Goal: Information Seeking & Learning: Learn about a topic

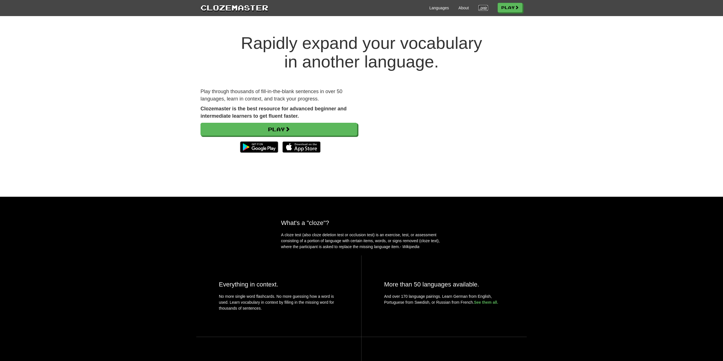
click at [482, 6] on link "Login" at bounding box center [483, 8] width 10 height 6
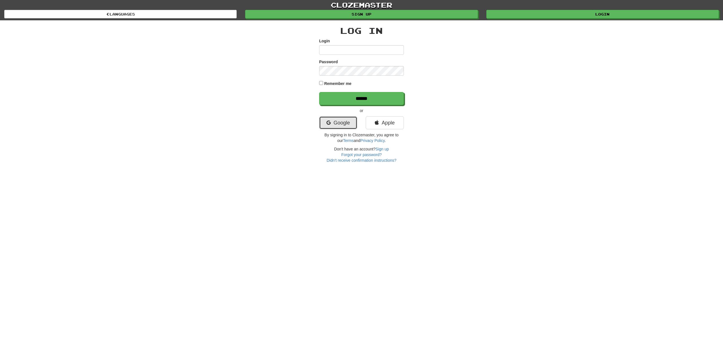
click at [342, 117] on link "Google" at bounding box center [338, 122] width 38 height 13
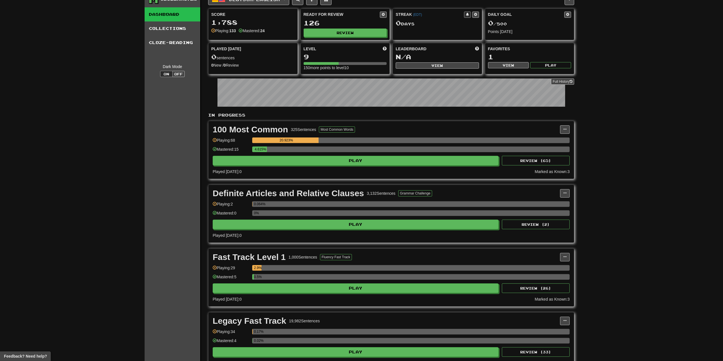
scroll to position [88, 0]
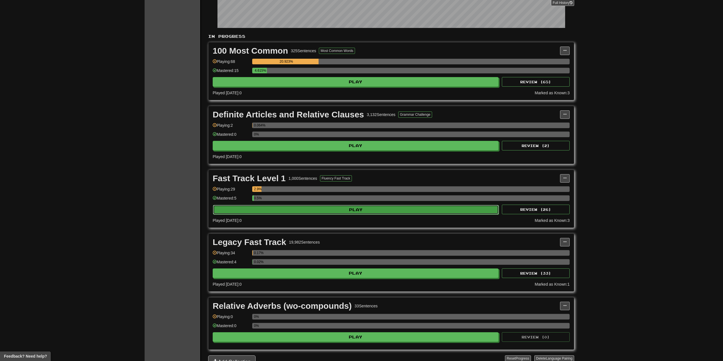
click at [314, 205] on button "Play" at bounding box center [356, 210] width 286 height 10
select select "**"
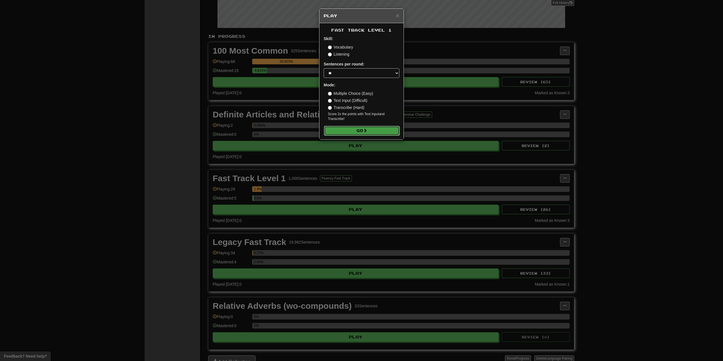
click at [354, 132] on button "Go" at bounding box center [362, 131] width 76 height 10
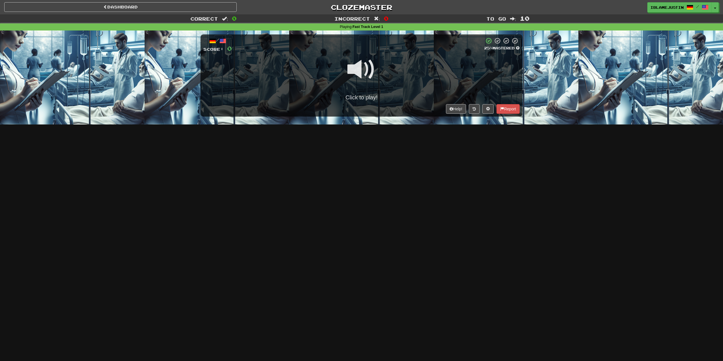
click at [362, 84] on span at bounding box center [361, 69] width 28 height 28
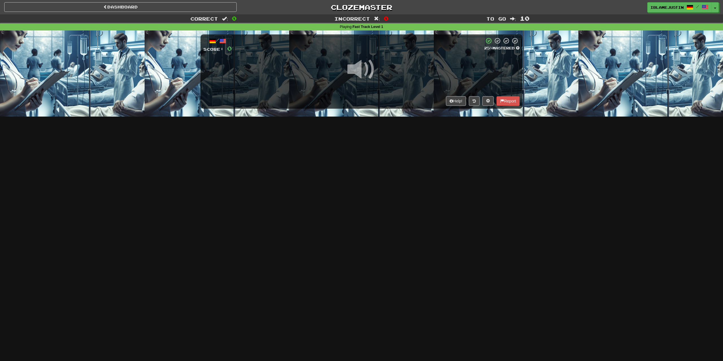
click at [360, 72] on span at bounding box center [361, 69] width 28 height 28
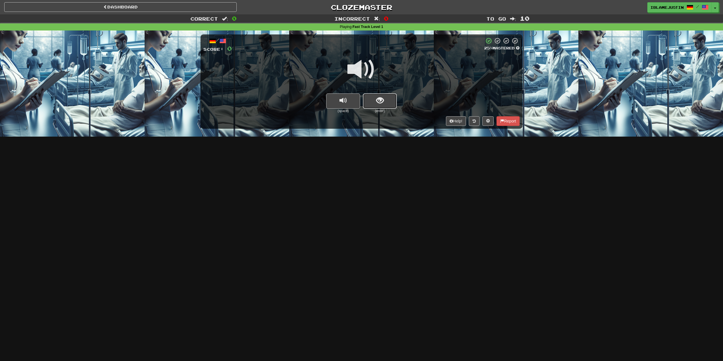
click at [372, 96] on button "show sentence" at bounding box center [380, 100] width 34 height 15
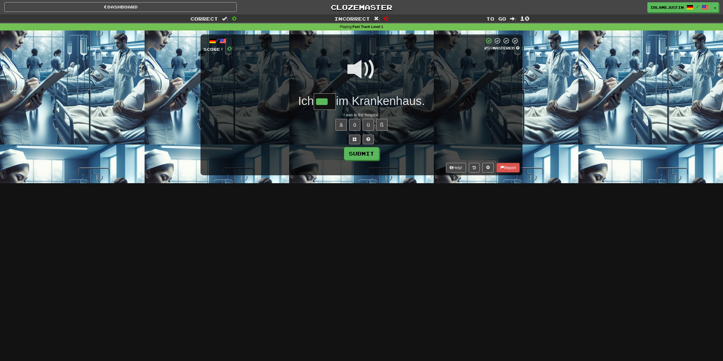
type input "***"
drag, startPoint x: 348, startPoint y: 161, endPoint x: 354, endPoint y: 159, distance: 6.2
click at [352, 161] on div "/ Score: 0 25 % Mastered Ich *** im Krankenhaus. I was in the hospital. ä ö ü ß…" at bounding box center [361, 104] width 322 height 141
click at [358, 157] on button "Submit" at bounding box center [361, 153] width 35 height 13
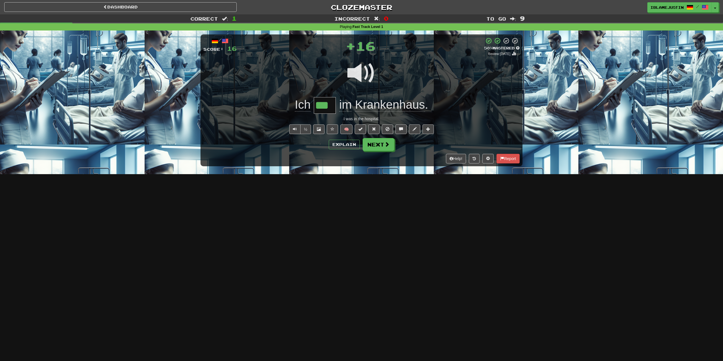
click at [375, 174] on div "Dashboard Clozemaster IBlameJustin / Toggle Dropdown Dashboard Leaderboard Acti…" at bounding box center [361, 180] width 723 height 361
click at [378, 146] on button "Next" at bounding box center [379, 144] width 32 height 13
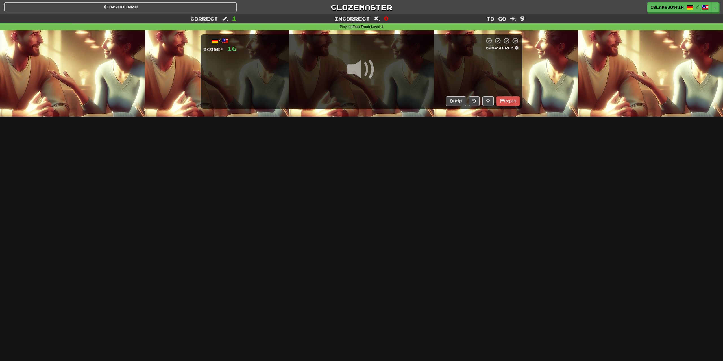
click at [361, 63] on span at bounding box center [361, 69] width 28 height 28
click at [360, 64] on span at bounding box center [361, 69] width 28 height 28
click at [418, 62] on div at bounding box center [361, 73] width 316 height 40
click at [363, 65] on span at bounding box center [361, 69] width 28 height 28
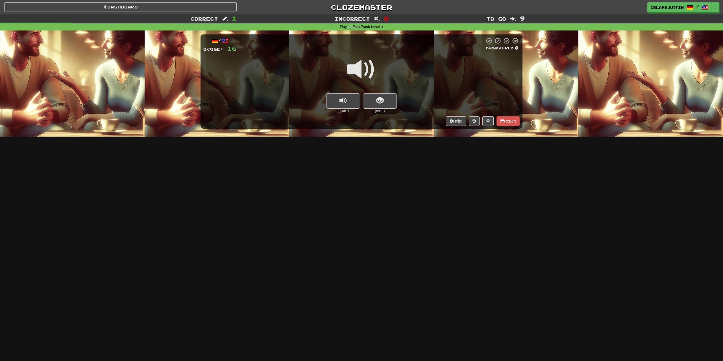
click at [369, 69] on span at bounding box center [361, 69] width 28 height 28
click at [377, 98] on span "show sentence" at bounding box center [380, 101] width 8 height 8
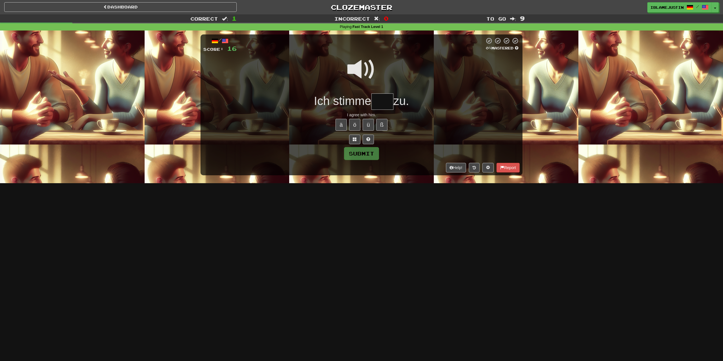
click at [358, 66] on span at bounding box center [361, 69] width 28 height 28
click at [491, 233] on div "Dashboard Clozemaster IBlameJustin / Toggle Dropdown Dashboard Leaderboard Acti…" at bounding box center [361, 180] width 723 height 361
click at [372, 104] on input "text" at bounding box center [382, 101] width 22 height 17
click at [362, 73] on span at bounding box center [361, 69] width 28 height 28
click at [380, 97] on input "text" at bounding box center [382, 101] width 22 height 17
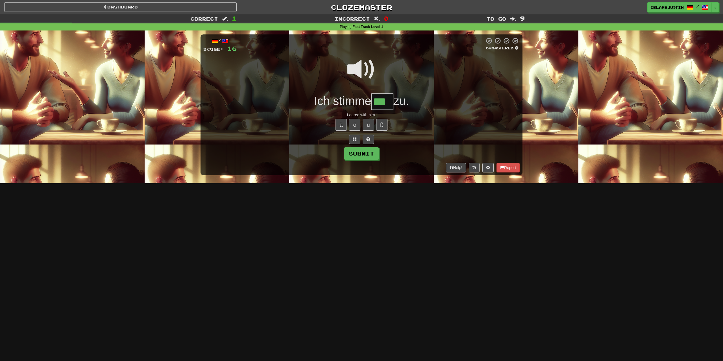
type input "***"
click at [357, 72] on span at bounding box center [361, 69] width 28 height 28
click at [355, 154] on button "Submit" at bounding box center [361, 153] width 35 height 13
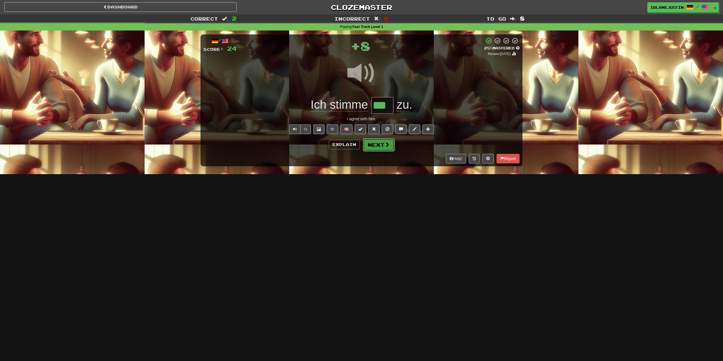
click at [379, 146] on button "Next" at bounding box center [379, 144] width 32 height 13
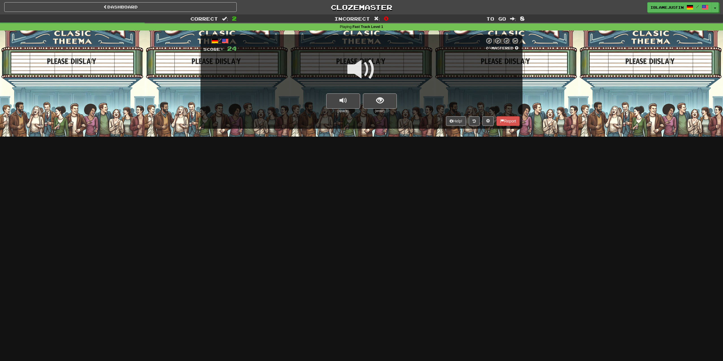
click at [364, 73] on span at bounding box center [361, 69] width 28 height 28
click at [379, 102] on span "show sentence" at bounding box center [380, 101] width 8 height 8
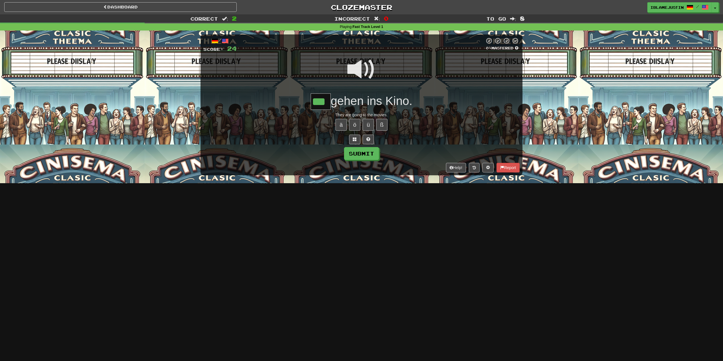
type input "***"
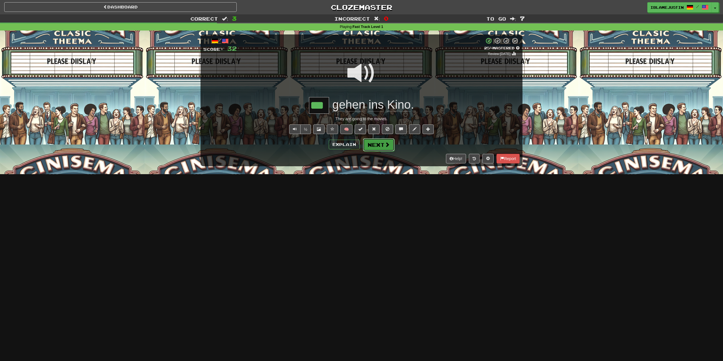
click at [381, 144] on button "Next" at bounding box center [379, 144] width 32 height 13
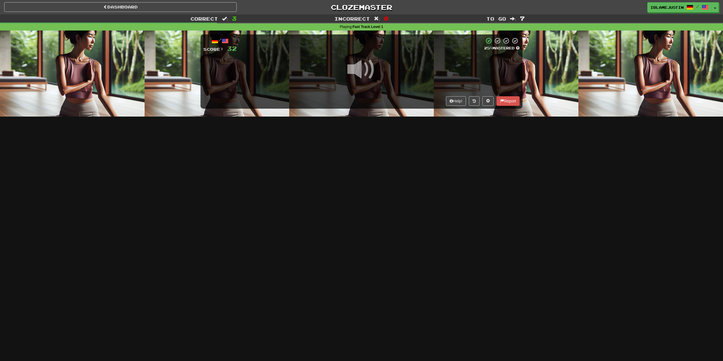
click at [372, 67] on span at bounding box center [361, 69] width 28 height 28
click at [393, 61] on div at bounding box center [361, 73] width 316 height 40
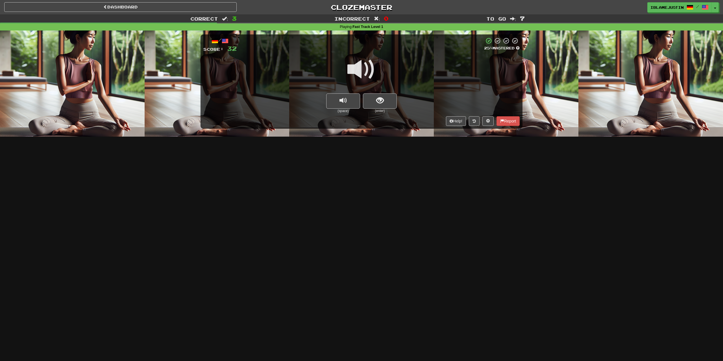
click at [361, 93] on div at bounding box center [361, 73] width 316 height 40
click at [374, 94] on button "show sentence" at bounding box center [380, 100] width 34 height 15
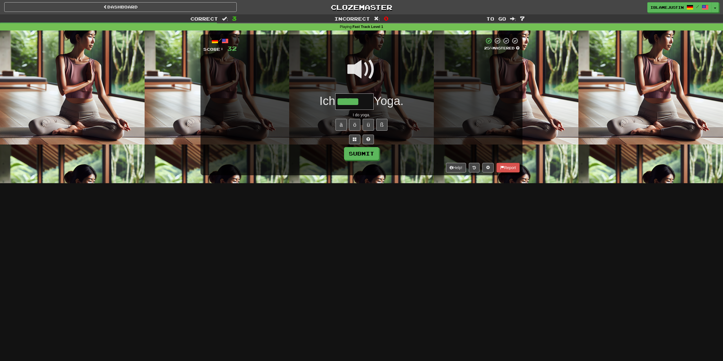
type input "*****"
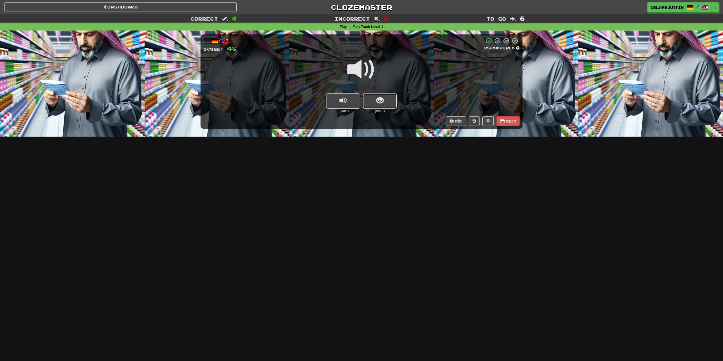
click at [385, 100] on button "show sentence" at bounding box center [380, 100] width 34 height 15
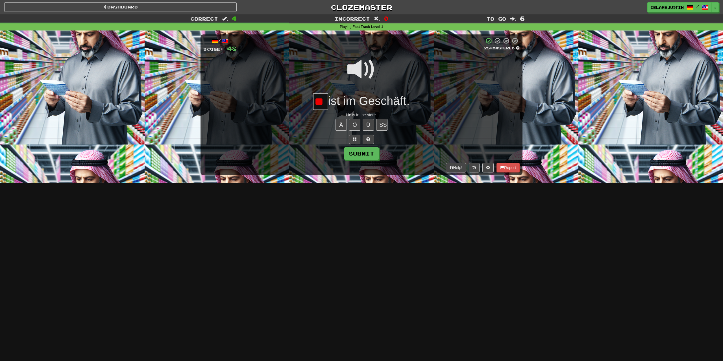
scroll to position [0, 4]
type input "*"
type input "**"
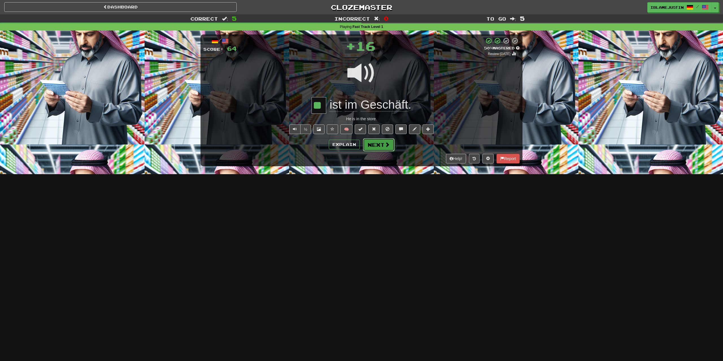
click at [382, 140] on button "Next" at bounding box center [379, 144] width 32 height 13
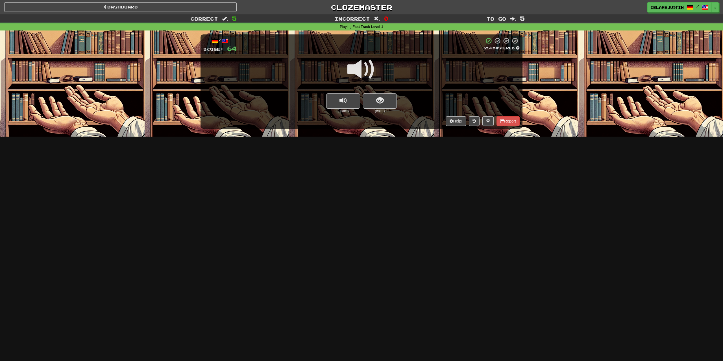
click at [363, 69] on span at bounding box center [361, 69] width 28 height 28
click at [380, 96] on button "show sentence" at bounding box center [380, 100] width 34 height 15
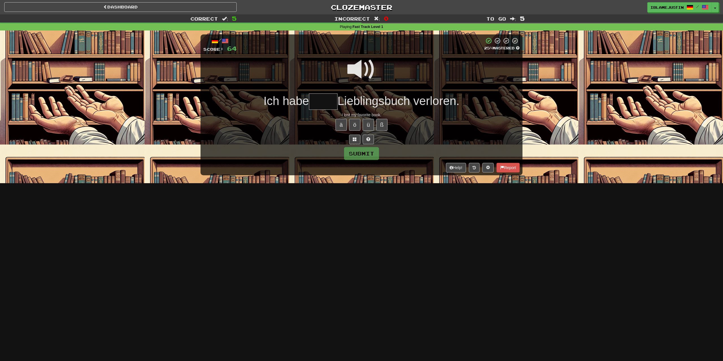
click at [320, 102] on input "text" at bounding box center [323, 101] width 29 height 17
type input "****"
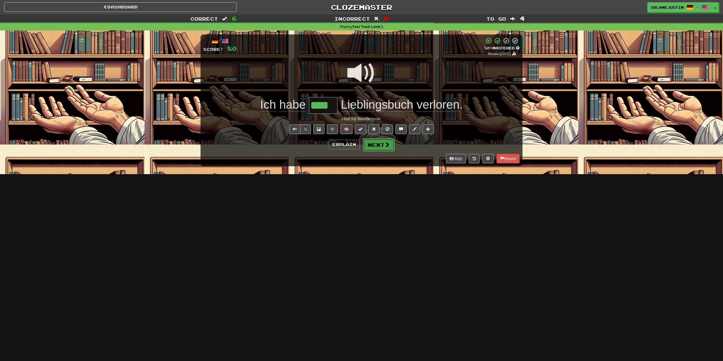
click at [382, 146] on button "Next" at bounding box center [379, 144] width 32 height 13
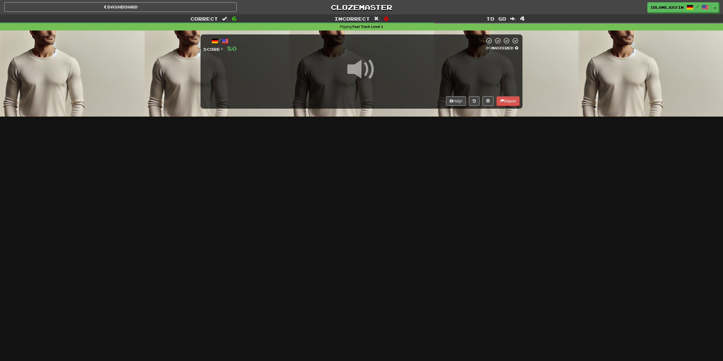
click at [362, 69] on span at bounding box center [361, 69] width 28 height 28
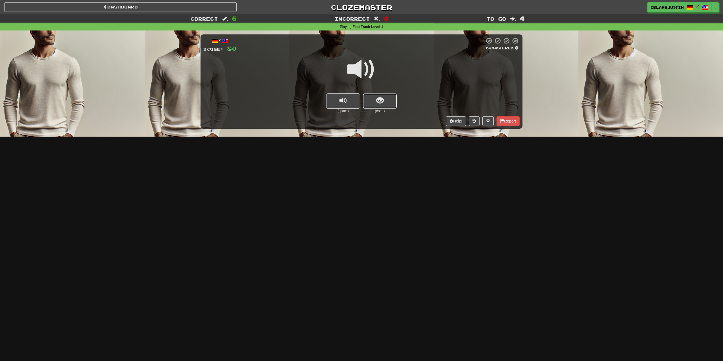
click at [375, 101] on button "show sentence" at bounding box center [380, 100] width 34 height 15
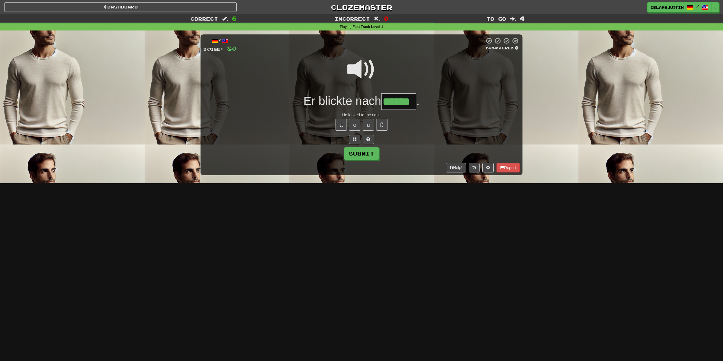
type input "******"
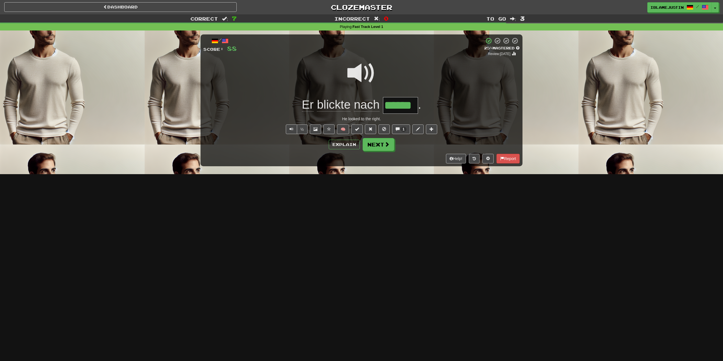
click at [354, 101] on span "blickte" at bounding box center [367, 105] width 26 height 14
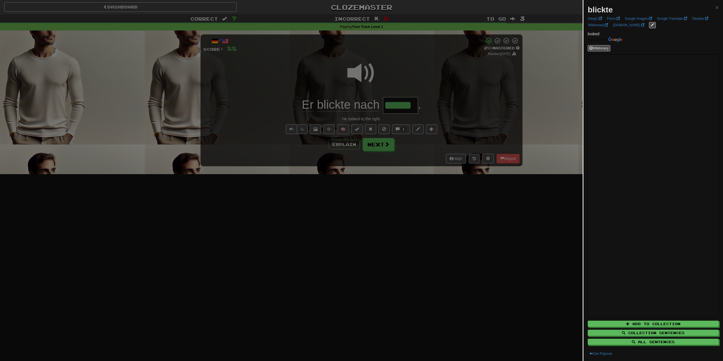
click at [468, 201] on div at bounding box center [361, 180] width 723 height 361
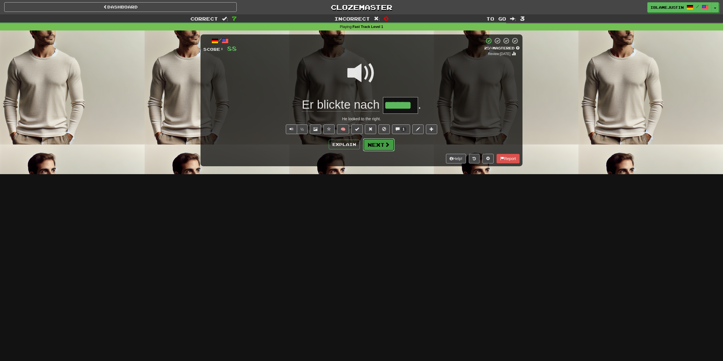
click at [382, 148] on button "Next" at bounding box center [379, 144] width 32 height 13
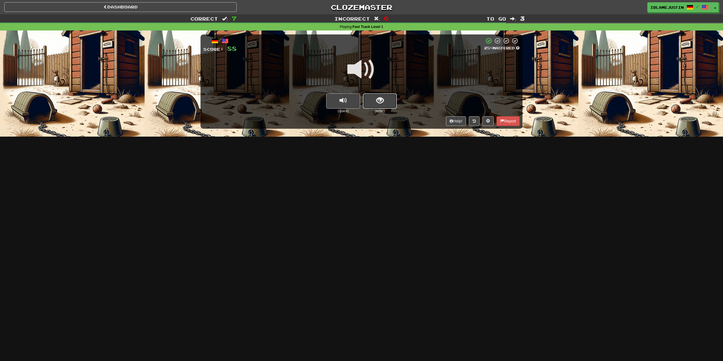
click at [395, 102] on button "show sentence" at bounding box center [380, 100] width 34 height 15
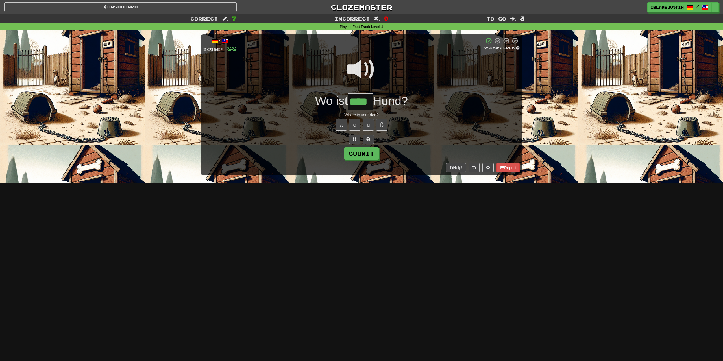
type input "****"
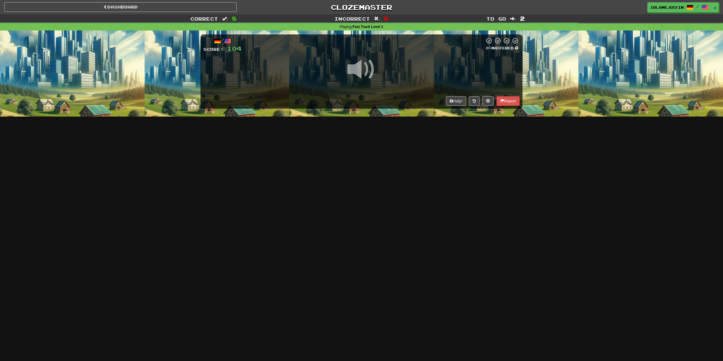
click at [357, 70] on span at bounding box center [361, 69] width 28 height 28
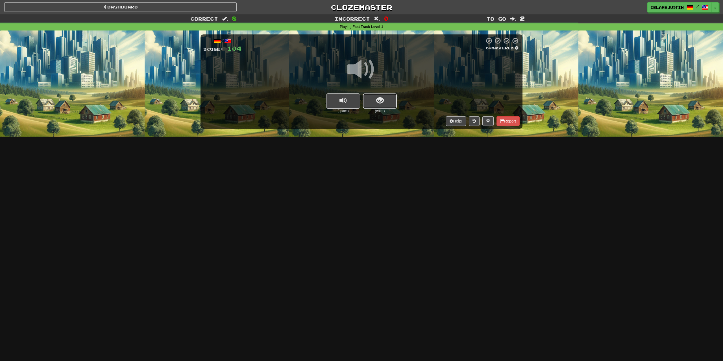
click at [377, 100] on span "show sentence" at bounding box center [380, 101] width 8 height 8
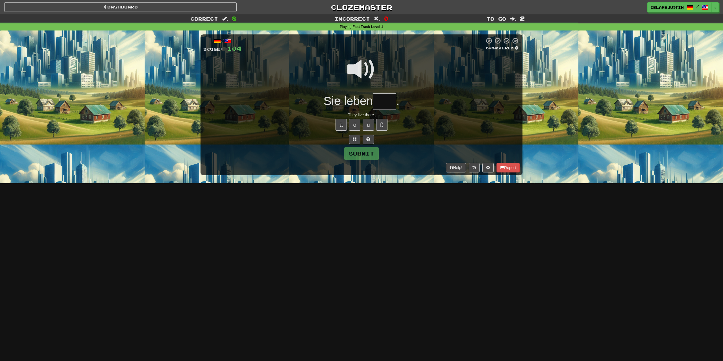
click at [384, 100] on input "text" at bounding box center [384, 101] width 23 height 17
type input "****"
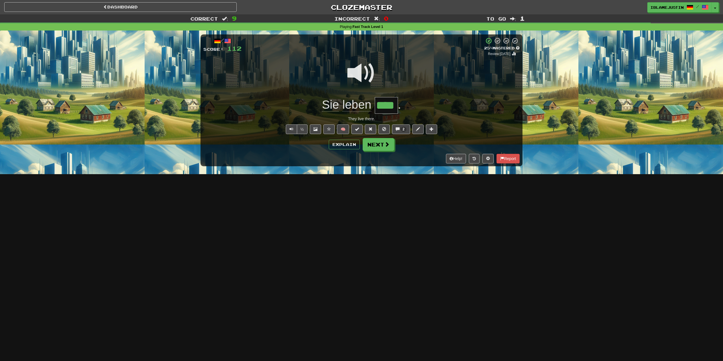
click at [377, 138] on div "/ Score: 112 + 8 25 % Mastered Review: 2025-08-21 Sie leben **** . They live th…" at bounding box center [361, 100] width 322 height 132
click at [380, 145] on button "Next" at bounding box center [379, 144] width 32 height 13
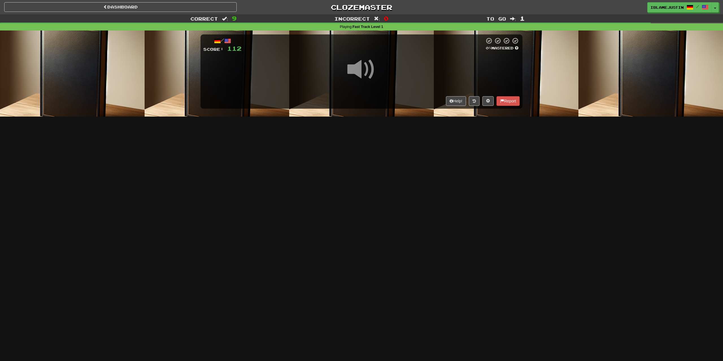
click at [352, 68] on span at bounding box center [361, 69] width 28 height 28
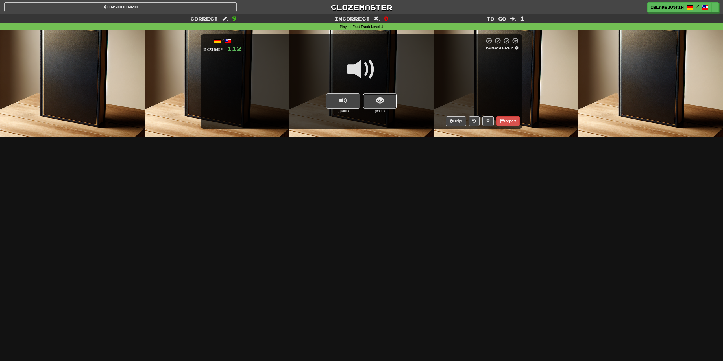
click at [367, 97] on button "show sentence" at bounding box center [380, 100] width 34 height 15
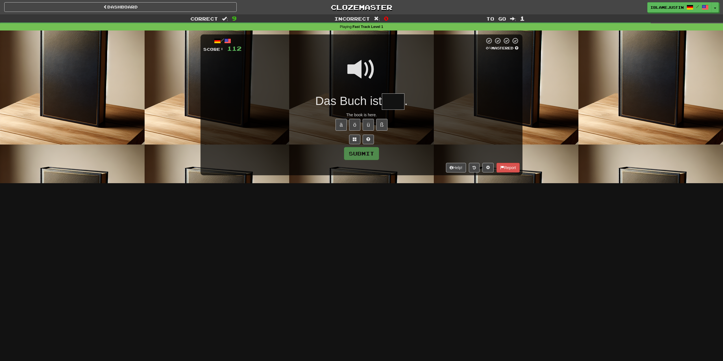
type input "*"
type input "****"
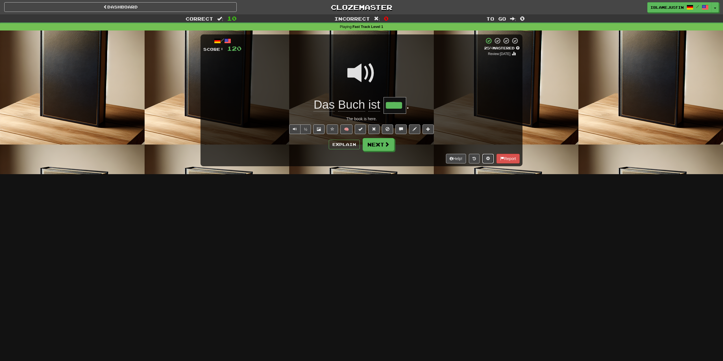
click at [487, 160] on span at bounding box center [488, 158] width 4 height 4
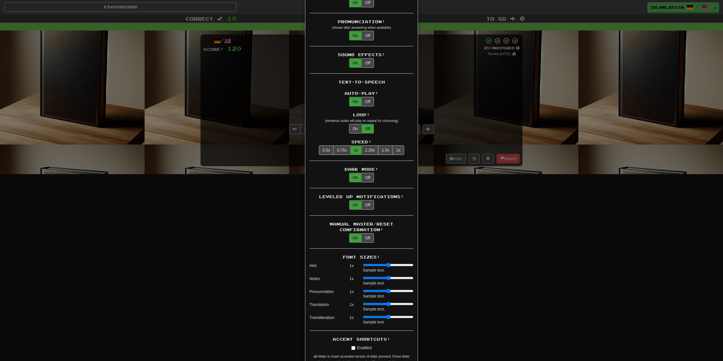
scroll to position [406, 0]
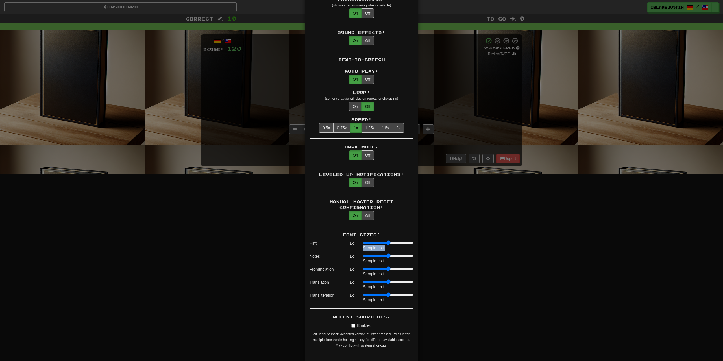
click at [460, 233] on div "× Game Settings Automatically Show Sentence After First Listen: On Off (when pl…" at bounding box center [361, 180] width 723 height 361
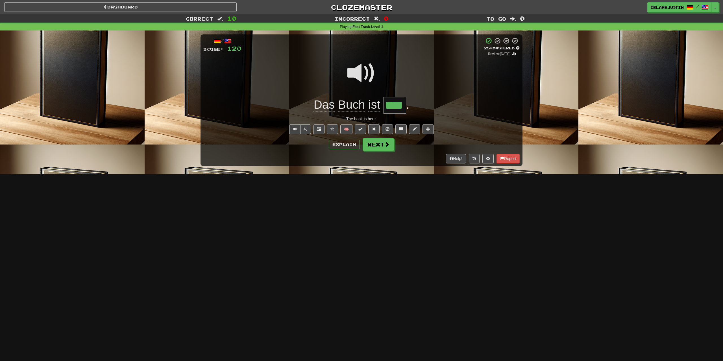
click at [393, 152] on div "/ Score: 120 + 8 25 % Mastered Review: 2025-08-21 Das Buch ist **** . The book …" at bounding box center [361, 100] width 322 height 132
click at [389, 149] on button "Next" at bounding box center [379, 144] width 32 height 13
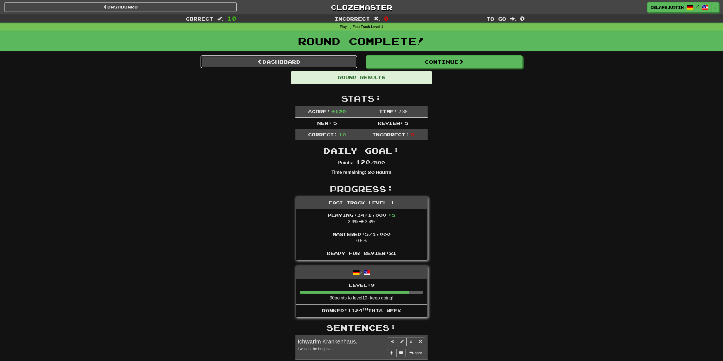
click at [300, 59] on link "Dashboard" at bounding box center [278, 61] width 157 height 13
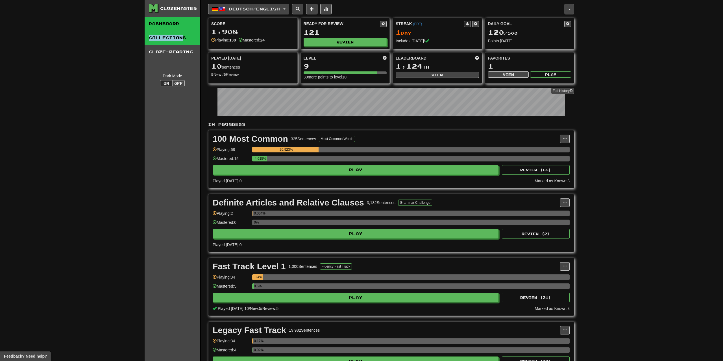
click at [180, 31] on ul "Dashboard Collections Cloze-Reading" at bounding box center [173, 38] width 56 height 42
click at [180, 31] on link "Collections" at bounding box center [173, 38] width 56 height 14
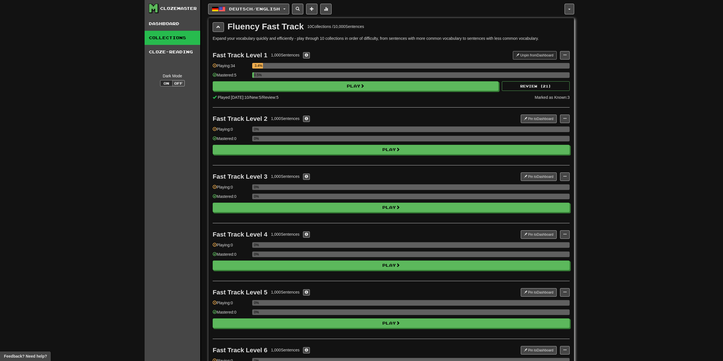
click at [220, 31] on button at bounding box center [218, 27] width 11 height 10
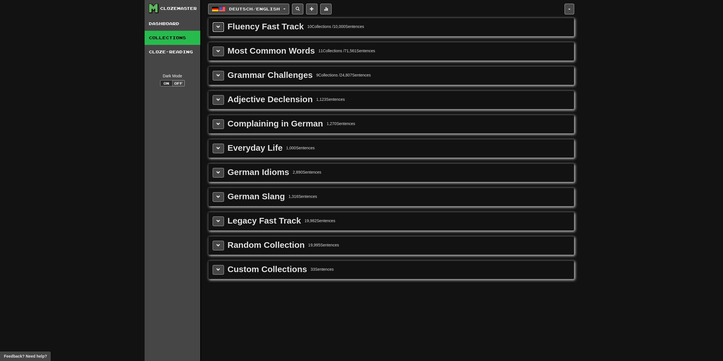
click at [219, 31] on button at bounding box center [218, 27] width 11 height 10
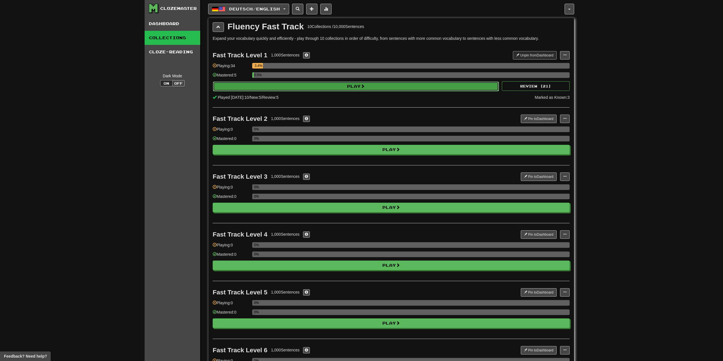
click at [342, 87] on button "Play" at bounding box center [356, 87] width 286 height 10
select select "**"
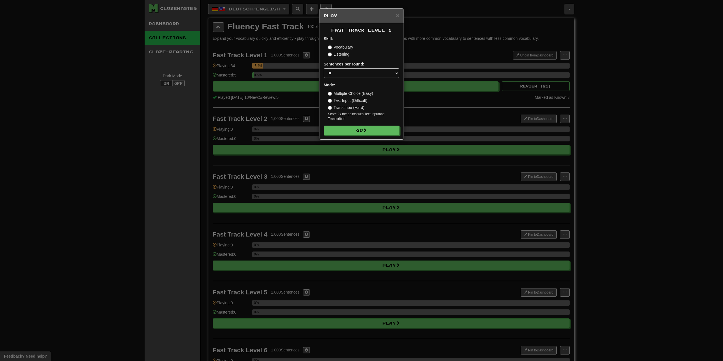
click at [179, 108] on div "× Play Fast Track Level 1 Skill: Vocabulary Listening Sentences per round: * **…" at bounding box center [361, 180] width 723 height 361
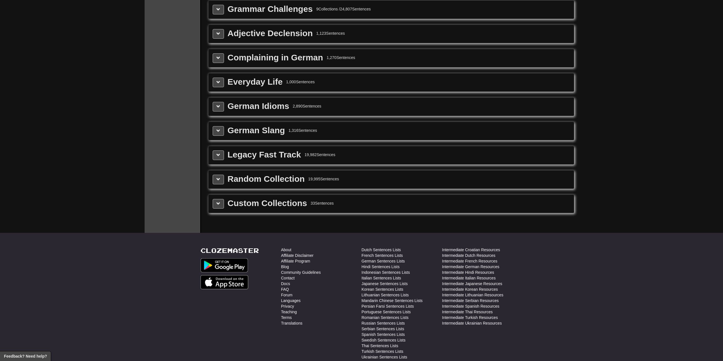
scroll to position [576, 0]
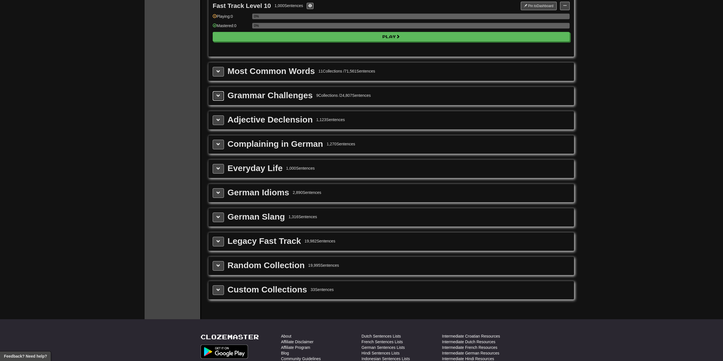
click at [216, 95] on button at bounding box center [218, 96] width 11 height 10
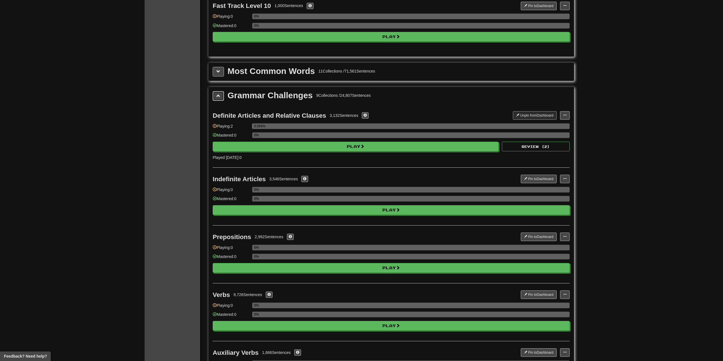
click at [216, 95] on button at bounding box center [218, 96] width 11 height 10
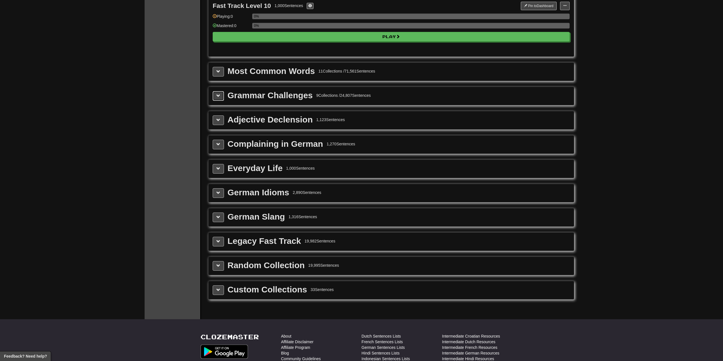
click at [220, 96] on button at bounding box center [218, 96] width 11 height 10
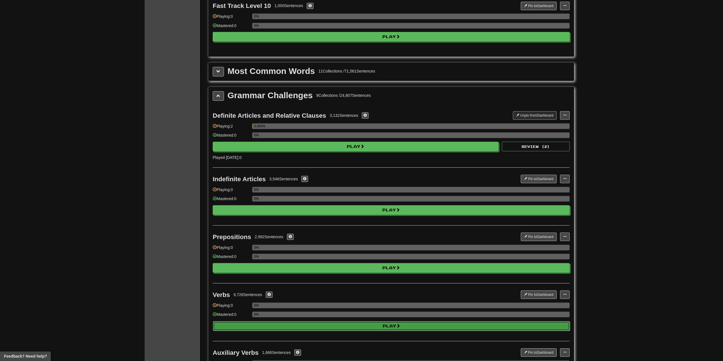
click at [270, 328] on button "Play" at bounding box center [391, 326] width 357 height 10
select select "**"
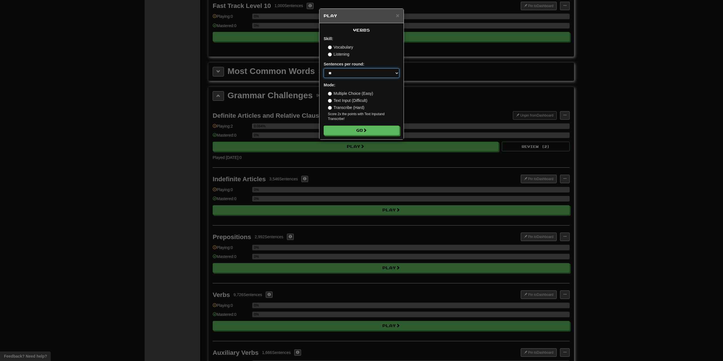
click at [323, 68] on select "* ** ** ** ** ** *** ********" at bounding box center [361, 73] width 76 height 10
click at [363, 40] on div "Skill: Vocabulary Listening" at bounding box center [361, 46] width 76 height 21
click at [362, 129] on button "Go" at bounding box center [362, 131] width 76 height 10
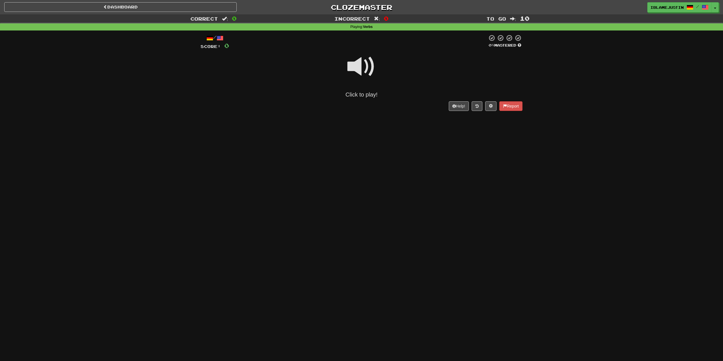
click at [358, 67] on span at bounding box center [361, 66] width 28 height 28
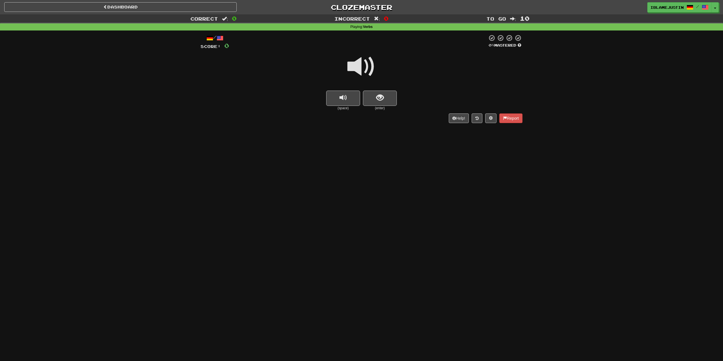
click at [364, 66] on span at bounding box center [361, 66] width 28 height 28
click at [365, 65] on span at bounding box center [361, 66] width 28 height 28
click at [378, 100] on span "show sentence" at bounding box center [380, 98] width 8 height 8
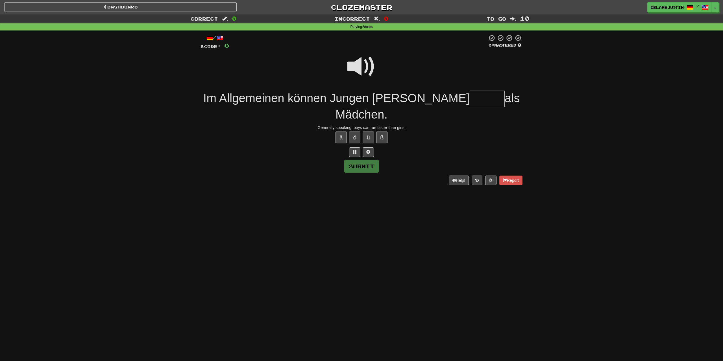
click at [356, 72] on span at bounding box center [361, 66] width 28 height 28
click at [469, 102] on input "text" at bounding box center [486, 99] width 35 height 17
type input "******"
click at [365, 163] on button "Submit" at bounding box center [361, 166] width 35 height 13
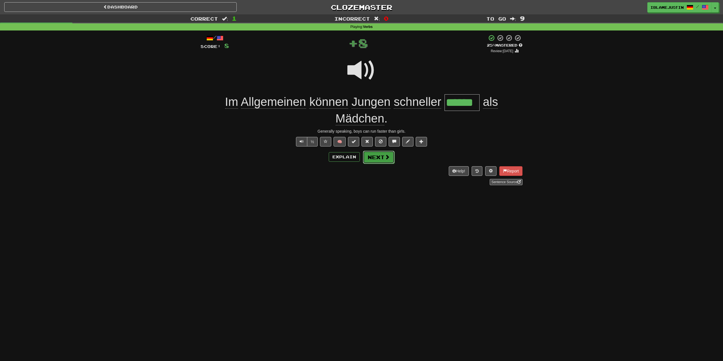
click at [380, 158] on button "Next" at bounding box center [379, 157] width 32 height 13
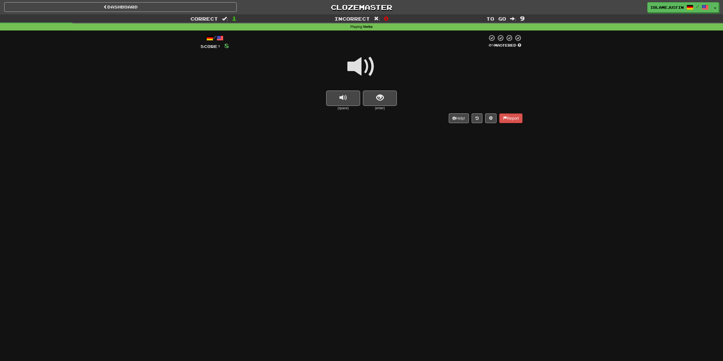
click at [356, 65] on span at bounding box center [361, 66] width 28 height 28
click at [391, 98] on button "show sentence" at bounding box center [380, 98] width 34 height 15
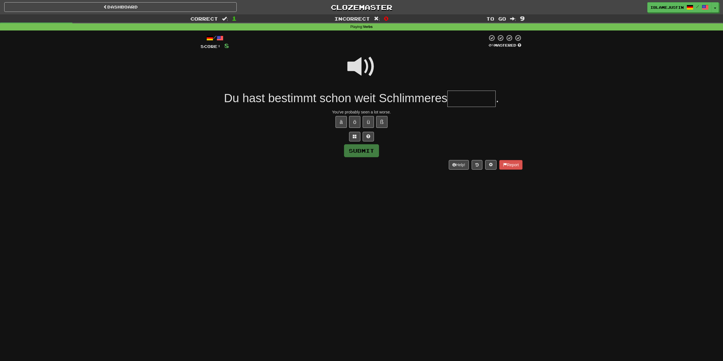
click at [355, 76] on span at bounding box center [361, 66] width 28 height 28
click at [459, 101] on input "text" at bounding box center [471, 99] width 48 height 17
type input "*******"
click at [377, 152] on button "Submit" at bounding box center [361, 151] width 35 height 13
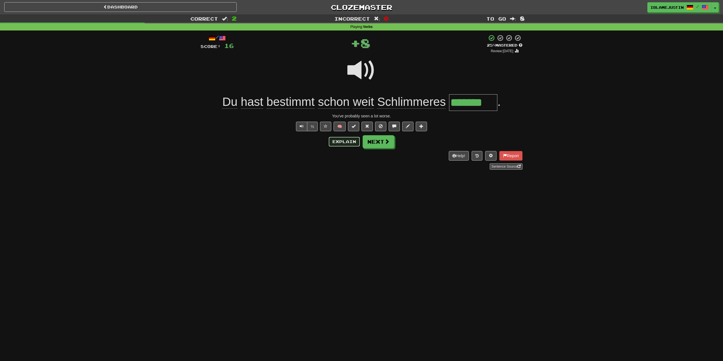
click at [349, 138] on button "Explain" at bounding box center [344, 142] width 31 height 10
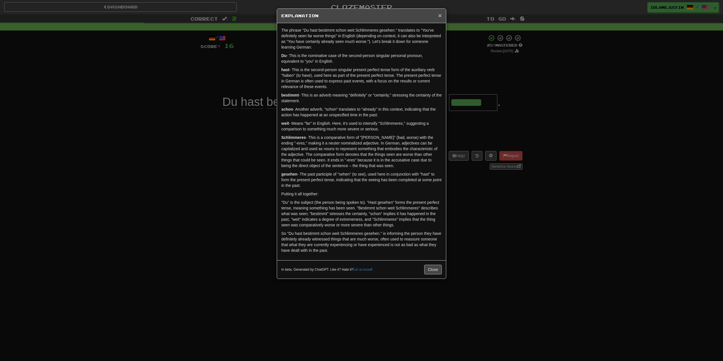
click at [441, 17] on span "×" at bounding box center [439, 15] width 3 height 6
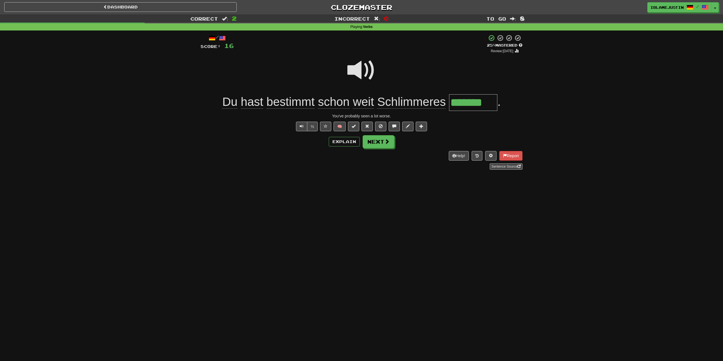
click at [395, 99] on span "Schlimmeres" at bounding box center [411, 102] width 69 height 14
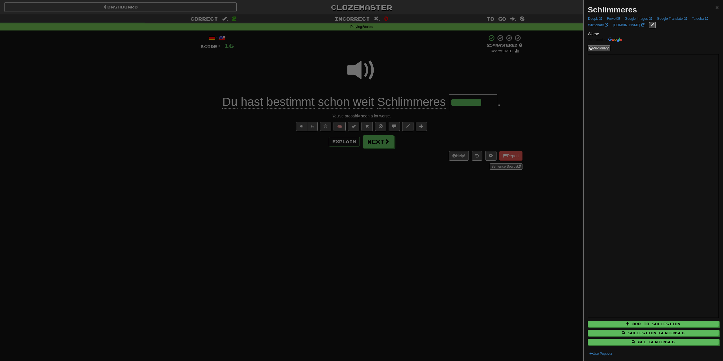
click at [714, 9] on div "Schlimmeres ×" at bounding box center [652, 9] width 131 height 11
click at [715, 8] on span "×" at bounding box center [716, 7] width 3 height 6
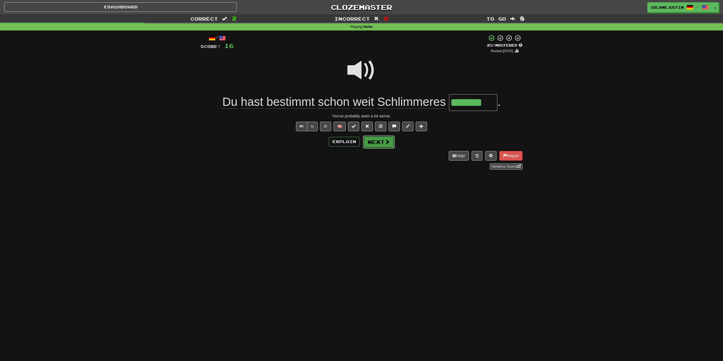
click at [381, 147] on button "Next" at bounding box center [379, 141] width 32 height 13
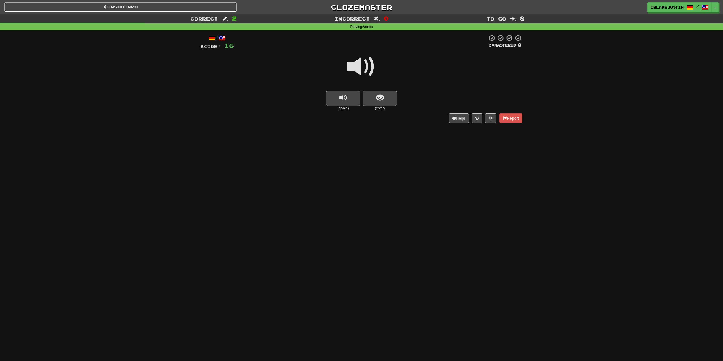
click at [107, 5] on link "Dashboard" at bounding box center [120, 7] width 232 height 10
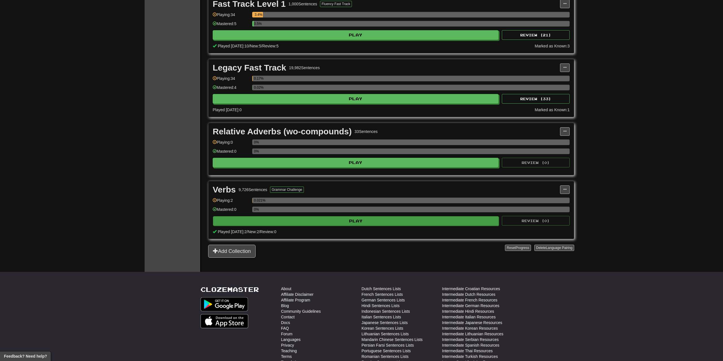
scroll to position [259, 0]
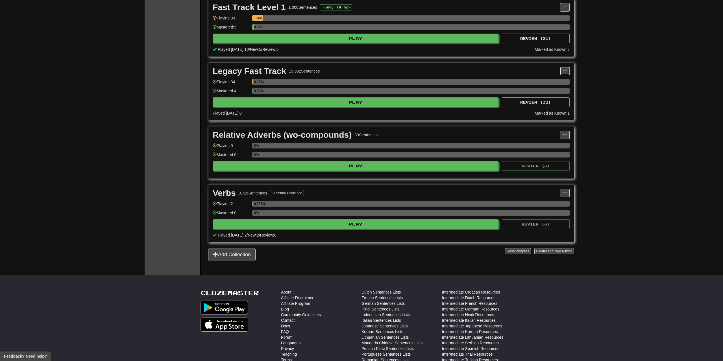
click at [565, 70] on span at bounding box center [564, 70] width 3 height 3
click at [541, 95] on span "Unpin from Dashboard" at bounding box center [544, 94] width 40 height 5
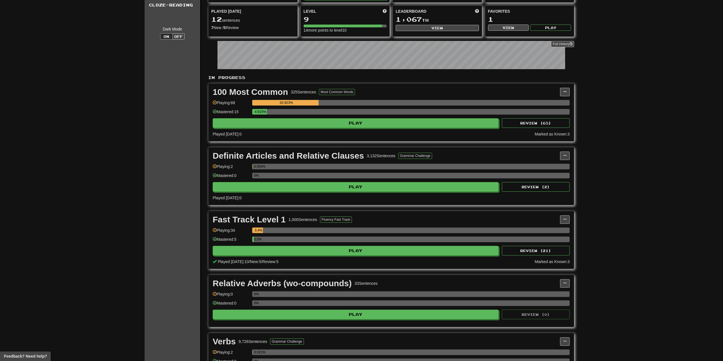
scroll to position [0, 0]
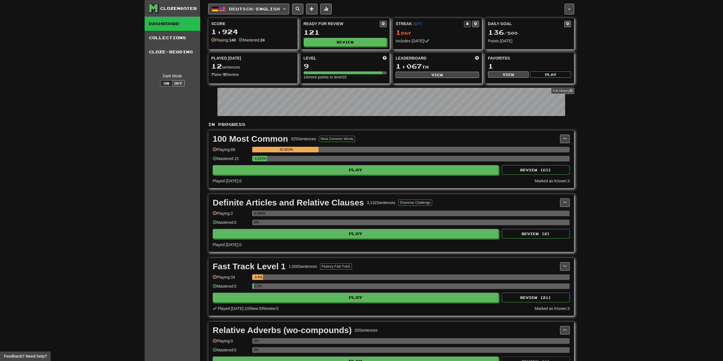
click at [266, 275] on div "3.4%" at bounding box center [410, 277] width 317 height 6
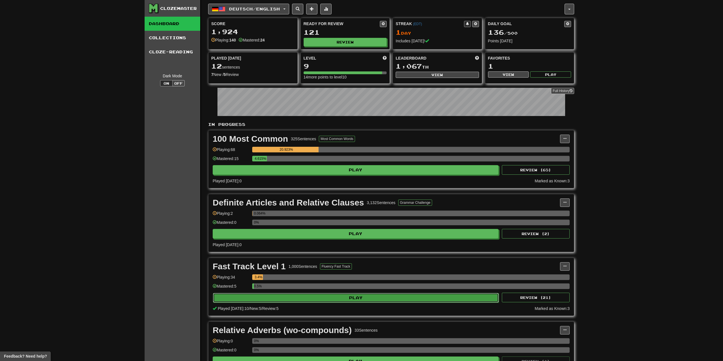
click at [424, 298] on button "Play" at bounding box center [356, 298] width 286 height 10
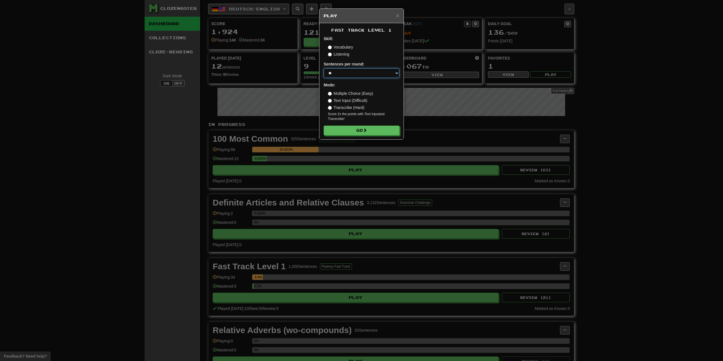
click at [323, 68] on select "* ** ** ** ** ** *** ********" at bounding box center [361, 73] width 76 height 10
select select "**"
click option "**" at bounding box center [0, 0] width 0 height 0
click at [355, 132] on button "Go" at bounding box center [362, 131] width 76 height 10
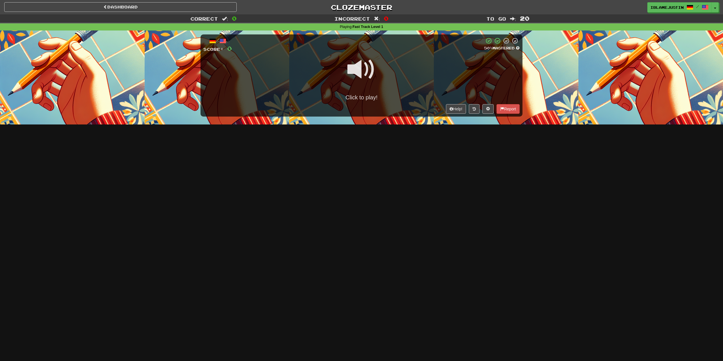
click at [357, 73] on span at bounding box center [361, 69] width 28 height 28
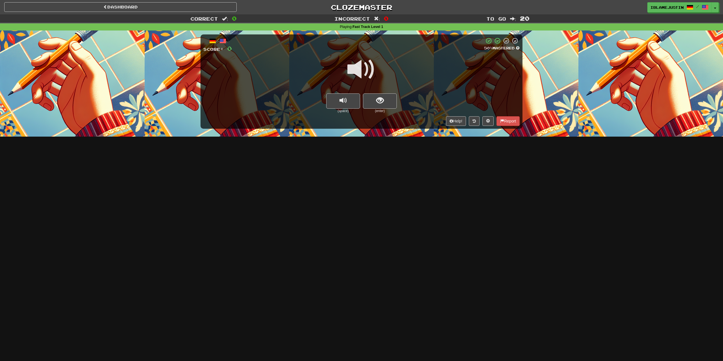
click at [450, 86] on div at bounding box center [361, 73] width 316 height 40
click at [350, 77] on span at bounding box center [361, 69] width 28 height 28
click at [447, 80] on div at bounding box center [361, 73] width 316 height 40
click at [383, 104] on span "show sentence" at bounding box center [380, 101] width 8 height 8
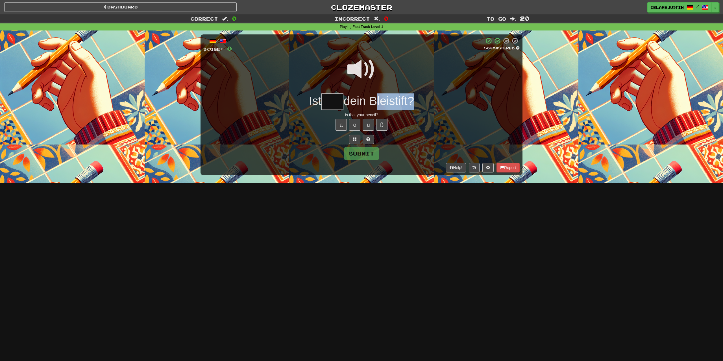
drag, startPoint x: 373, startPoint y: 103, endPoint x: 409, endPoint y: 106, distance: 36.0
click at [409, 106] on span "dein Bleistift?" at bounding box center [378, 100] width 71 height 13
click at [393, 111] on div "/ Score: 0 50 % Mastered Ist dein Bleistift? Is that your pencil? ä ö ü ß Submi…" at bounding box center [361, 104] width 322 height 141
click at [395, 102] on span "dein Bleistift?" at bounding box center [378, 100] width 71 height 13
click at [340, 108] on input "text" at bounding box center [332, 101] width 22 height 17
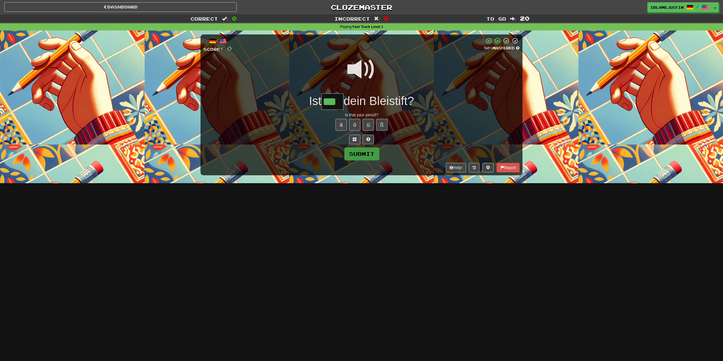
type input "***"
click at [373, 153] on button "Submit" at bounding box center [361, 153] width 35 height 13
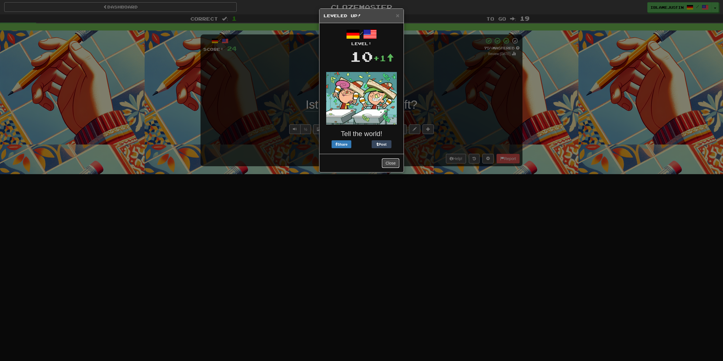
click at [389, 162] on button "Close" at bounding box center [390, 163] width 17 height 10
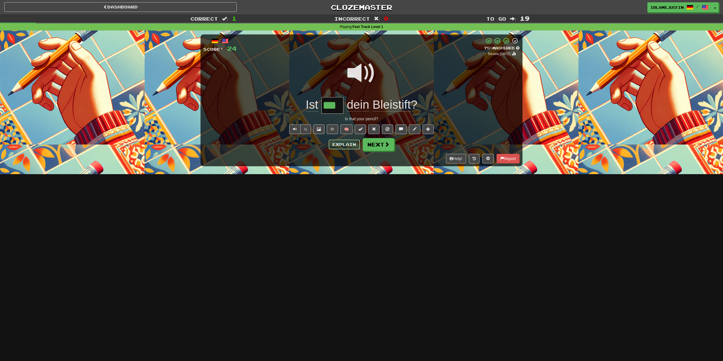
click at [342, 146] on button "Explain" at bounding box center [344, 145] width 31 height 10
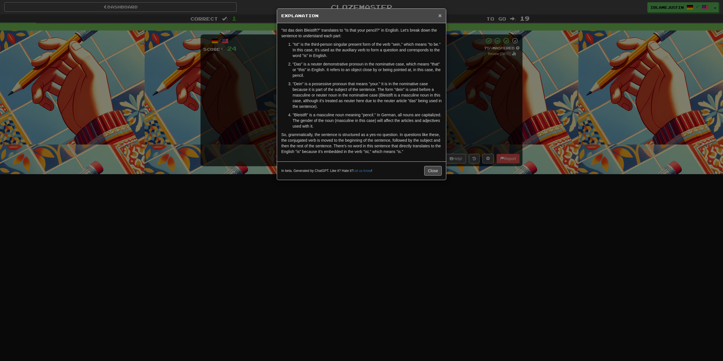
click at [438, 15] on span "×" at bounding box center [439, 15] width 3 height 6
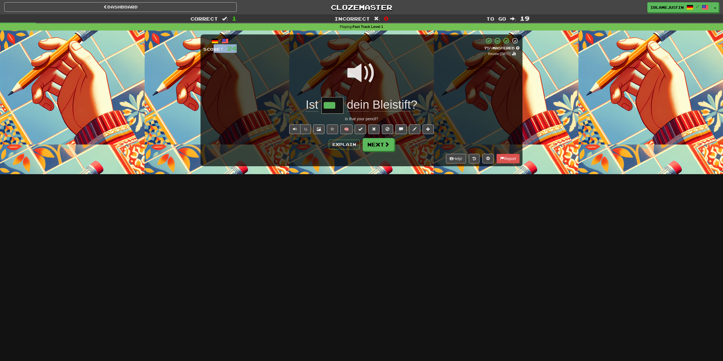
drag, startPoint x: 238, startPoint y: 47, endPoint x: 213, endPoint y: 48, distance: 25.4
click at [213, 48] on div "/ Score: 24 + 24 75 % Mastered Review: 2025-09-19" at bounding box center [361, 46] width 316 height 19
click at [215, 39] on div "/" at bounding box center [219, 40] width 33 height 7
click at [370, 147] on button "Next" at bounding box center [379, 144] width 32 height 13
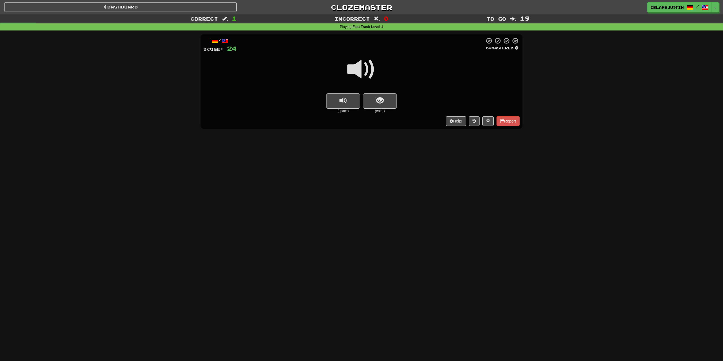
click at [360, 67] on span at bounding box center [361, 69] width 28 height 28
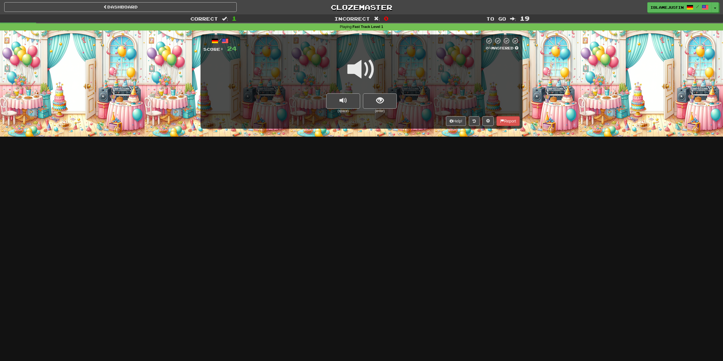
drag, startPoint x: 374, startPoint y: 90, endPoint x: 376, endPoint y: 93, distance: 3.3
click at [374, 91] on div at bounding box center [361, 73] width 316 height 40
click at [376, 95] on button "show sentence" at bounding box center [380, 100] width 34 height 15
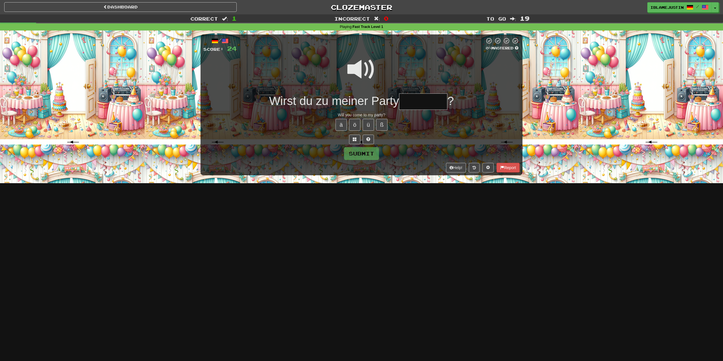
drag, startPoint x: 270, startPoint y: 102, endPoint x: 316, endPoint y: 86, distance: 48.0
click at [315, 86] on div "/ Score: 24 0 % Mastered Wirst du zu meiner Party ? Will you come to my party? …" at bounding box center [361, 104] width 322 height 141
click at [431, 99] on input "text" at bounding box center [423, 101] width 48 height 17
type input "******"
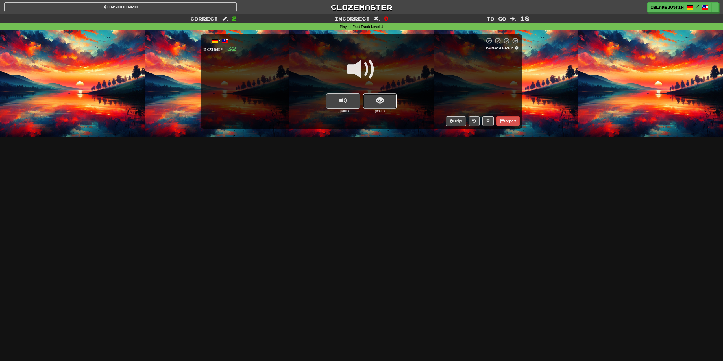
click at [381, 100] on span "show sentence" at bounding box center [380, 101] width 8 height 8
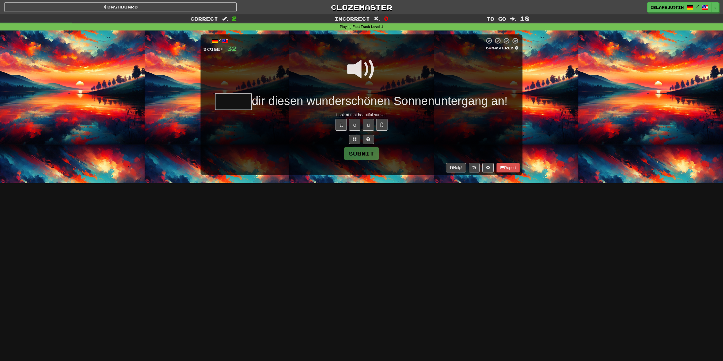
click at [352, 68] on span at bounding box center [361, 69] width 28 height 28
click at [235, 99] on input "text" at bounding box center [233, 101] width 36 height 17
type input "*****"
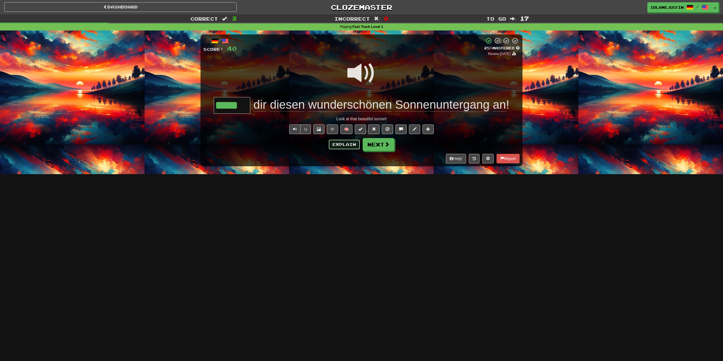
click at [339, 146] on button "Explain" at bounding box center [344, 145] width 31 height 10
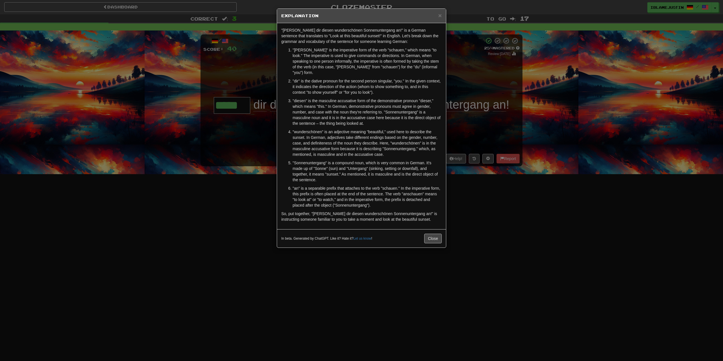
click at [380, 139] on p ""wunderschönen" is an adjective meaning "beautiful," used here to describe the …" at bounding box center [366, 143] width 149 height 28
click at [430, 234] on button "Close" at bounding box center [432, 239] width 17 height 10
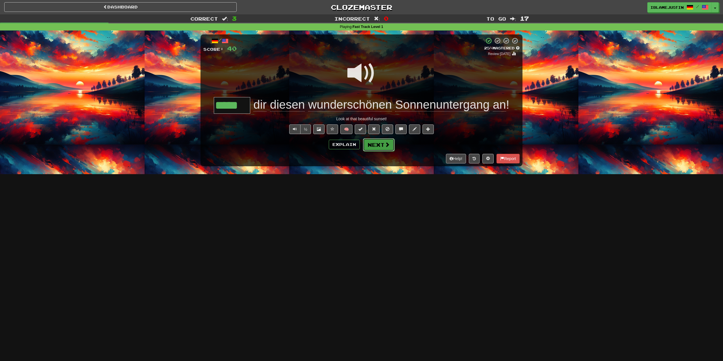
click at [387, 144] on span at bounding box center [386, 144] width 5 height 5
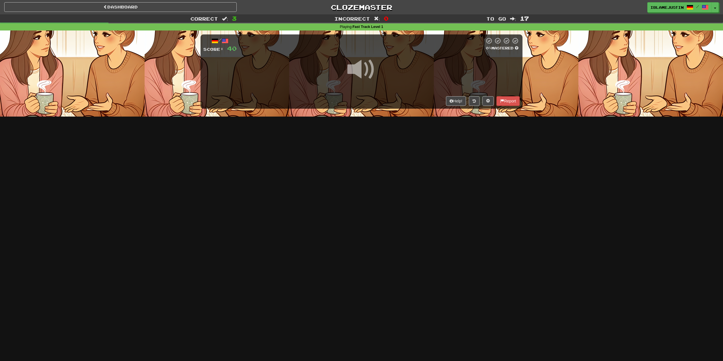
click at [362, 71] on span at bounding box center [361, 69] width 28 height 28
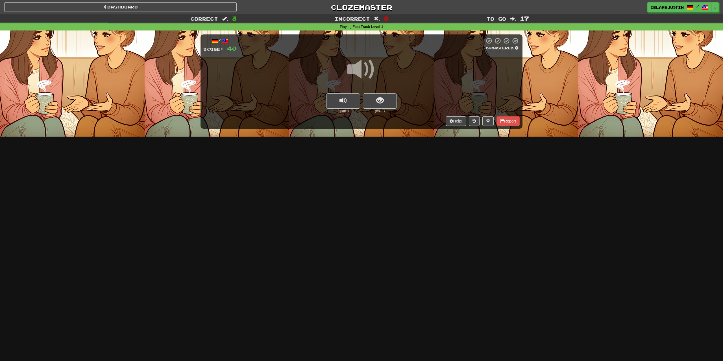
click at [328, 93] on div at bounding box center [361, 73] width 316 height 40
click at [400, 104] on div "(space) (enter)" at bounding box center [361, 103] width 316 height 20
click at [386, 101] on button "show sentence" at bounding box center [380, 100] width 34 height 15
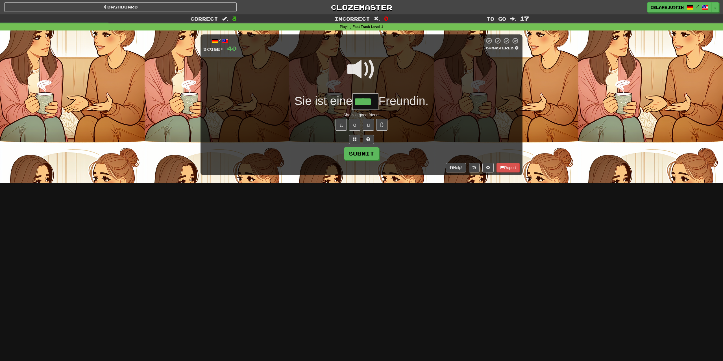
type input "****"
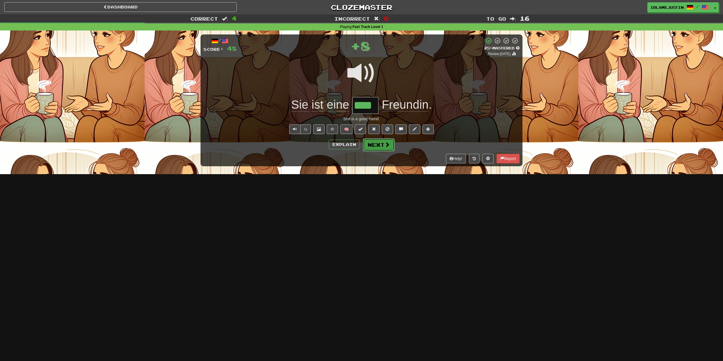
click at [381, 146] on button "Next" at bounding box center [379, 144] width 32 height 13
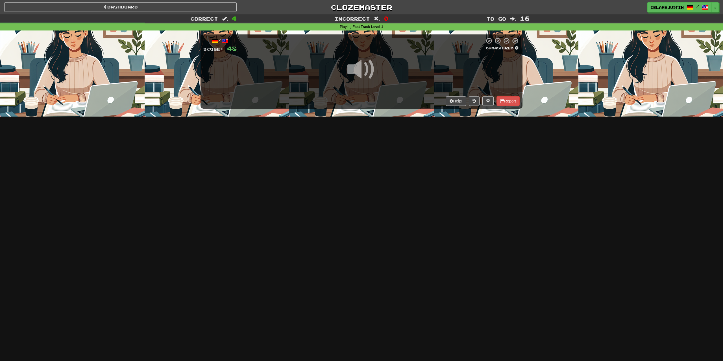
click at [369, 72] on span at bounding box center [361, 69] width 28 height 28
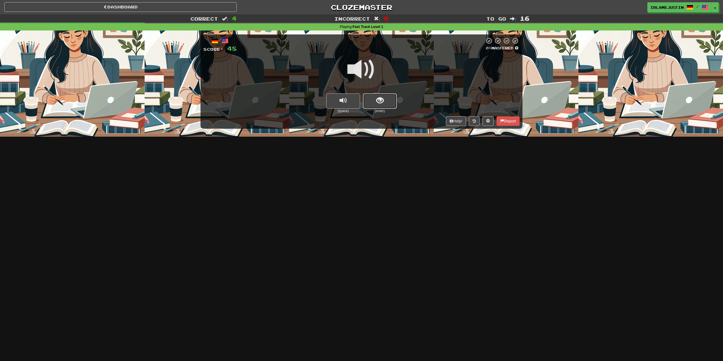
click at [387, 98] on button "show sentence" at bounding box center [380, 100] width 34 height 15
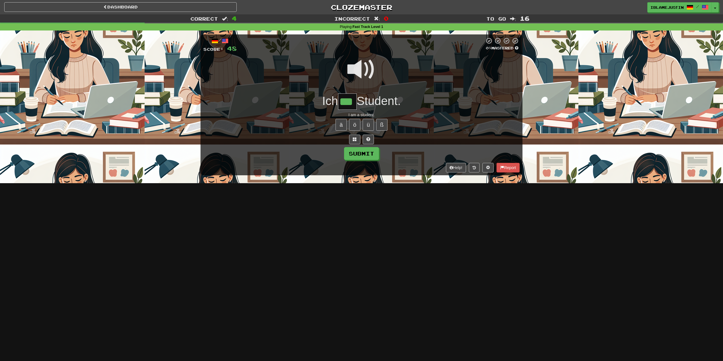
type input "***"
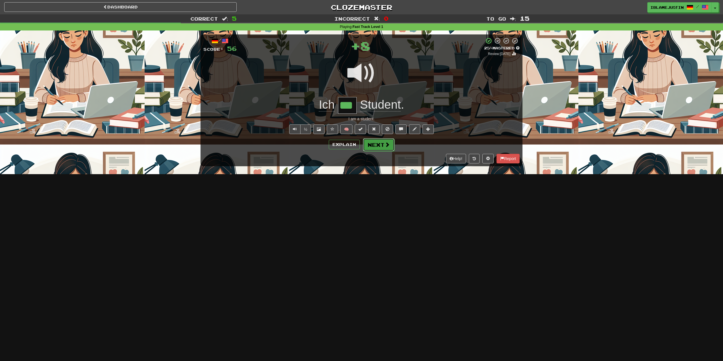
click at [375, 149] on button "Next" at bounding box center [379, 144] width 32 height 13
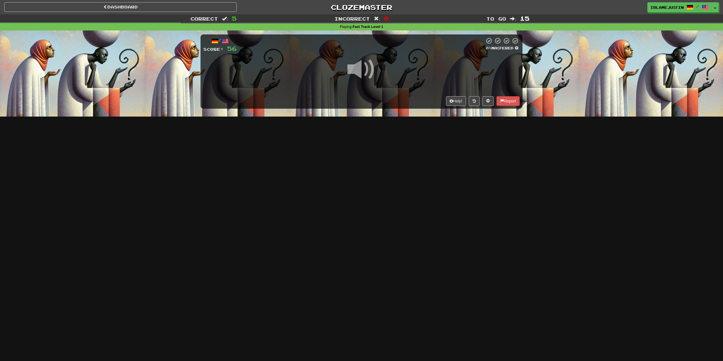
click at [371, 72] on span at bounding box center [361, 69] width 28 height 28
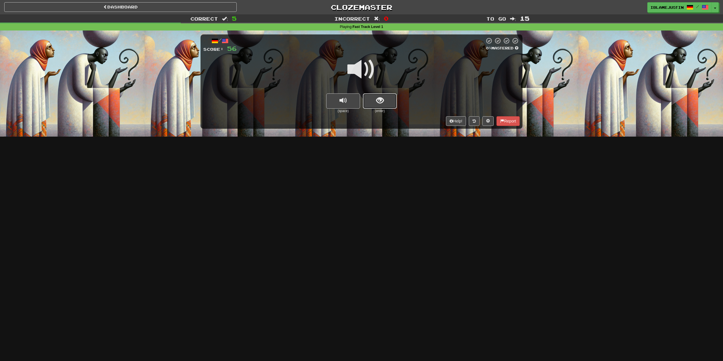
click at [379, 101] on span "show sentence" at bounding box center [380, 101] width 8 height 8
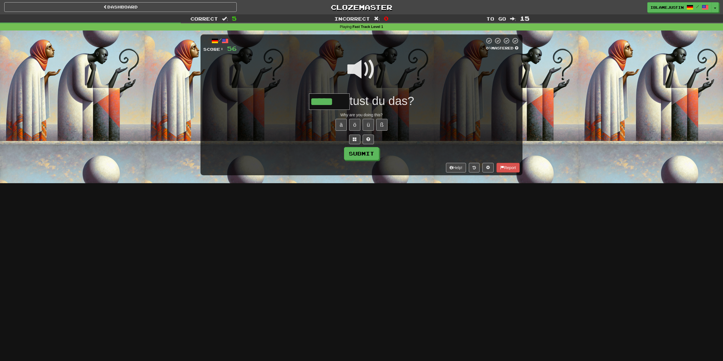
type input "*****"
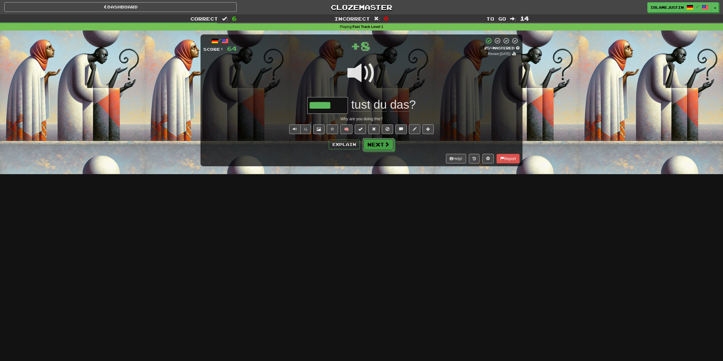
click at [377, 149] on button "Next" at bounding box center [378, 144] width 32 height 13
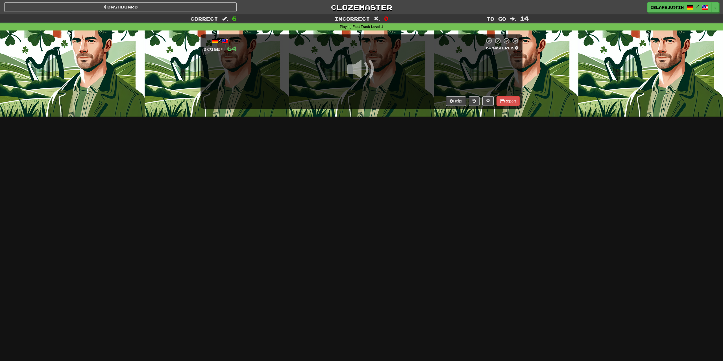
click at [361, 66] on span at bounding box center [361, 69] width 28 height 28
click at [403, 90] on div at bounding box center [361, 73] width 316 height 40
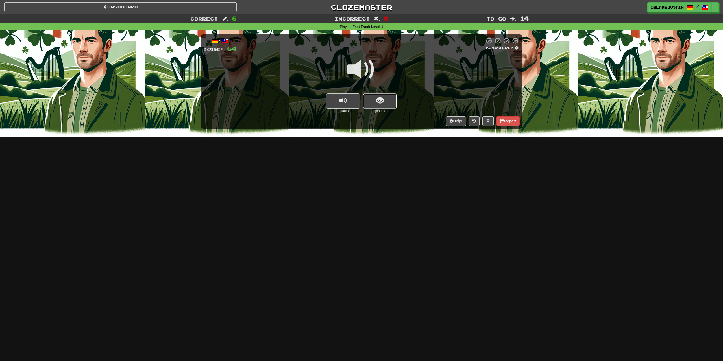
click at [386, 100] on button "show sentence" at bounding box center [380, 100] width 34 height 15
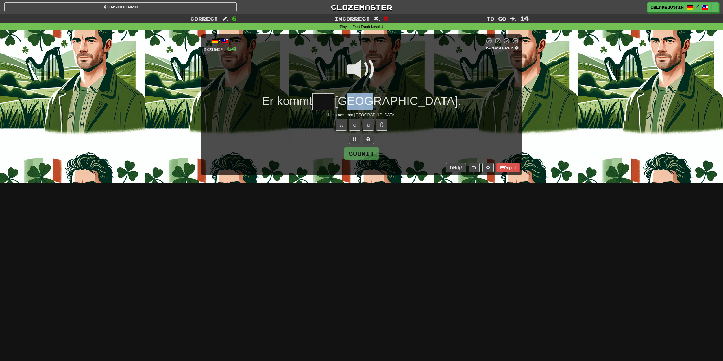
drag, startPoint x: 405, startPoint y: 100, endPoint x: 388, endPoint y: 99, distance: 17.5
click at [388, 99] on span "Irland." at bounding box center [397, 100] width 127 height 13
click at [408, 102] on span "Irland." at bounding box center [397, 100] width 127 height 13
drag, startPoint x: 345, startPoint y: 98, endPoint x: 376, endPoint y: 103, distance: 31.7
click at [312, 99] on span "Er kommt" at bounding box center [287, 100] width 51 height 13
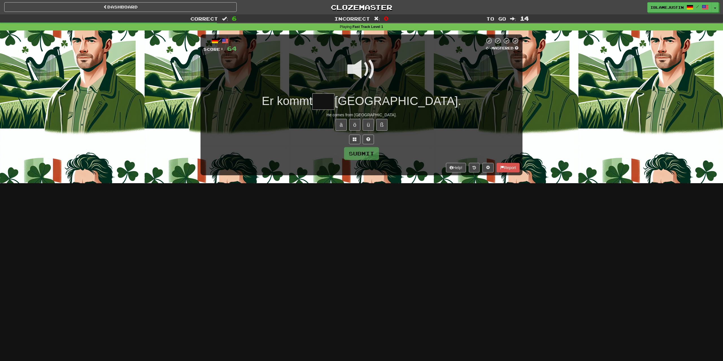
click at [334, 104] on input "text" at bounding box center [323, 101] width 22 height 17
type input "***"
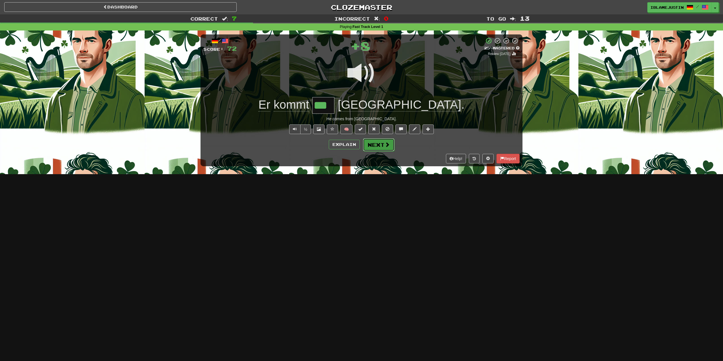
click at [380, 149] on button "Next" at bounding box center [379, 144] width 32 height 13
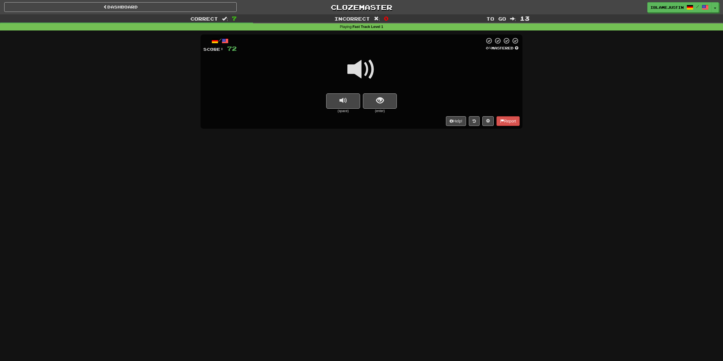
click at [364, 75] on span at bounding box center [361, 69] width 28 height 28
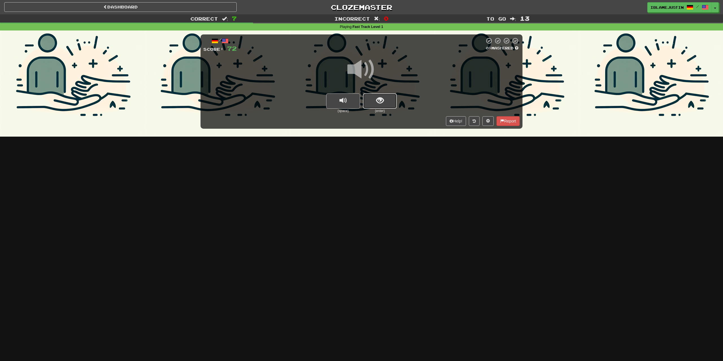
click at [374, 96] on button "show sentence" at bounding box center [380, 100] width 34 height 15
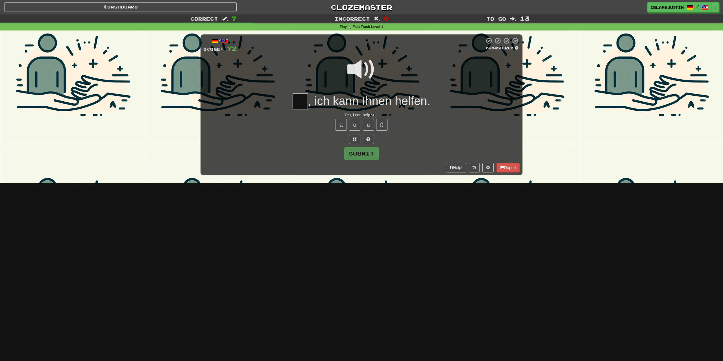
click at [369, 73] on span at bounding box center [361, 69] width 28 height 28
click at [295, 96] on input "text" at bounding box center [299, 101] width 15 height 17
type input "**"
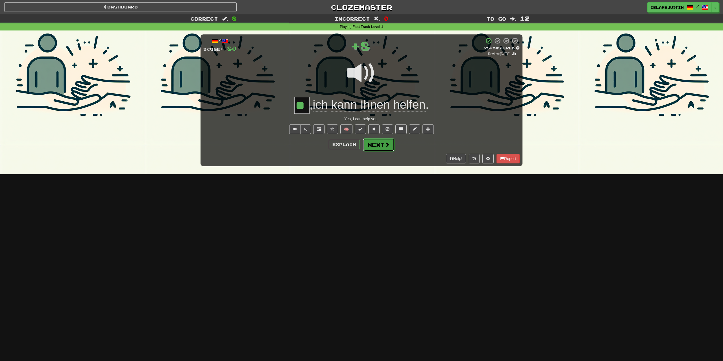
click at [377, 141] on button "Next" at bounding box center [379, 144] width 32 height 13
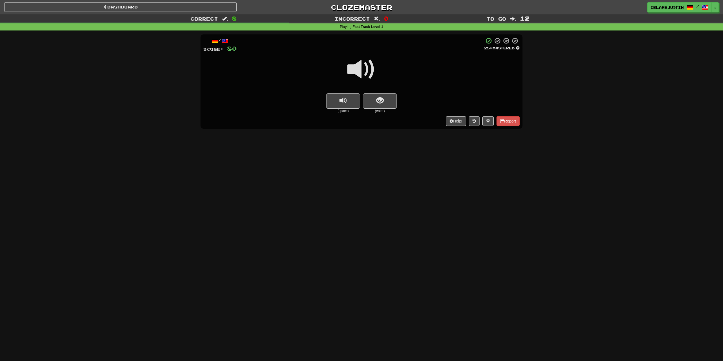
click at [351, 62] on span at bounding box center [361, 69] width 28 height 28
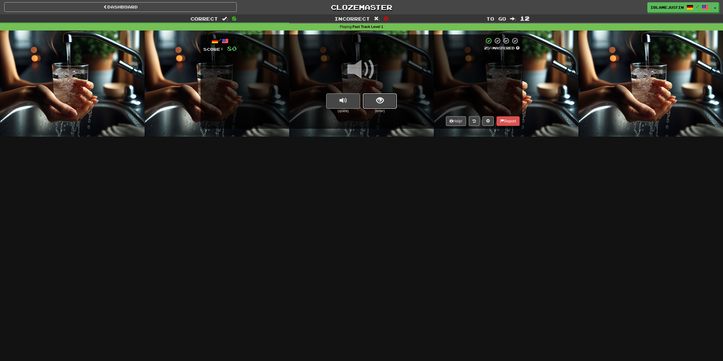
click at [384, 98] on button "show sentence" at bounding box center [380, 100] width 34 height 15
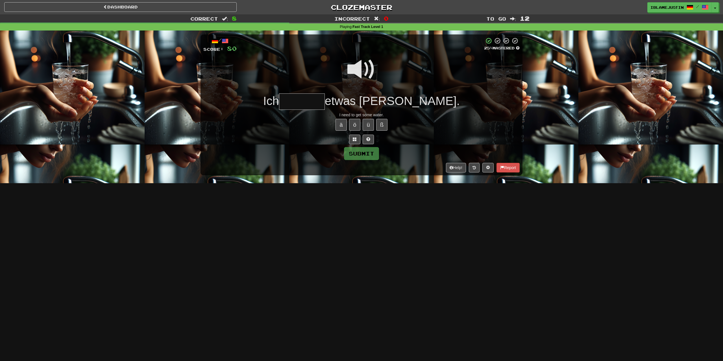
click at [310, 110] on input "text" at bounding box center [302, 101] width 46 height 17
click at [317, 107] on input "text" at bounding box center [302, 101] width 46 height 17
type input "*******"
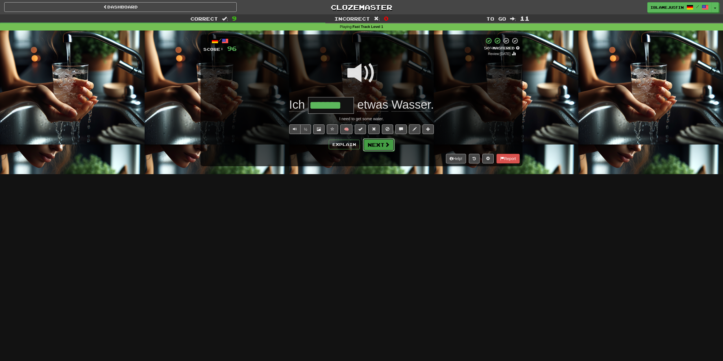
click at [388, 141] on button "Next" at bounding box center [379, 144] width 32 height 13
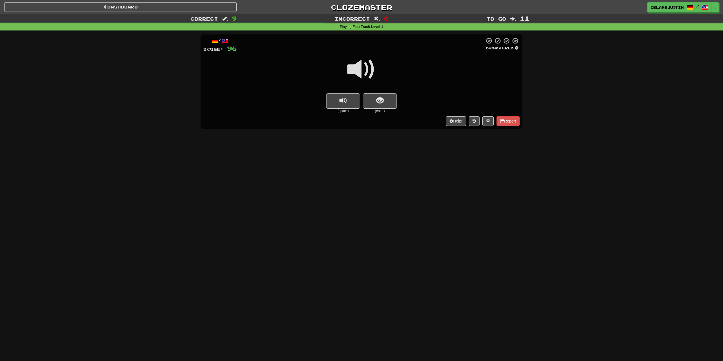
click at [364, 74] on span at bounding box center [361, 69] width 28 height 28
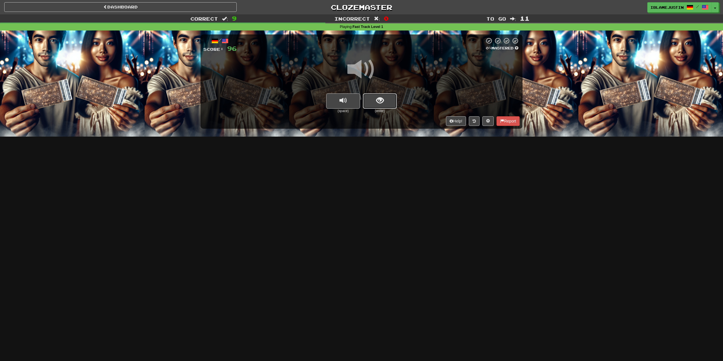
click at [378, 99] on span "show sentence" at bounding box center [380, 101] width 8 height 8
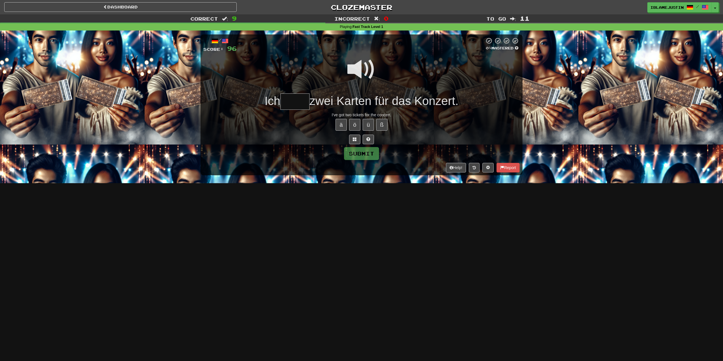
click at [295, 108] on input "text" at bounding box center [294, 101] width 29 height 17
type input "****"
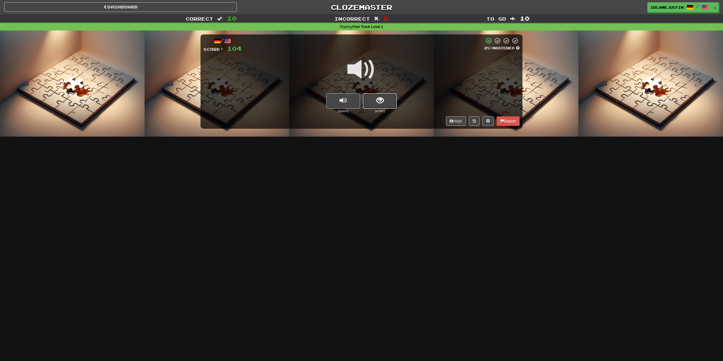
click at [380, 104] on span "show sentence" at bounding box center [380, 101] width 8 height 8
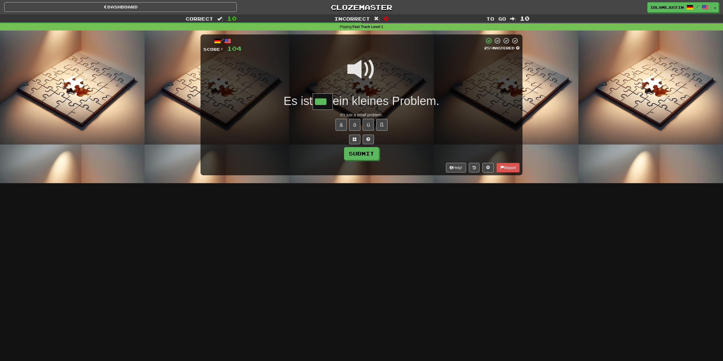
type input "***"
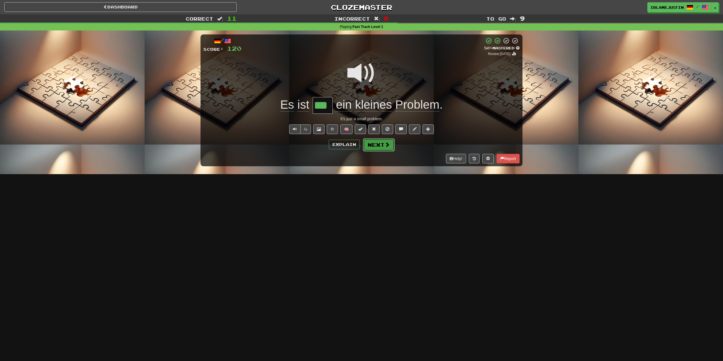
click at [388, 146] on span at bounding box center [386, 144] width 5 height 5
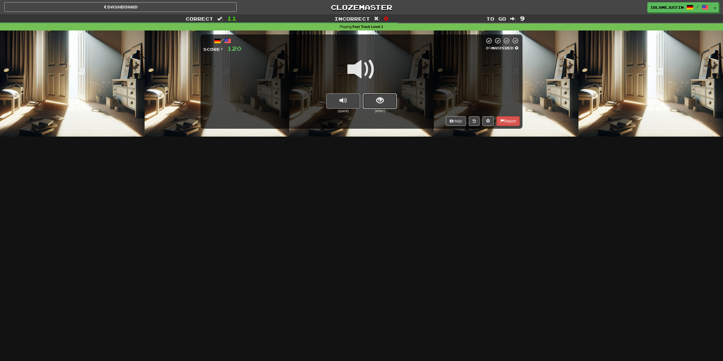
click at [376, 102] on span "show sentence" at bounding box center [380, 101] width 8 height 8
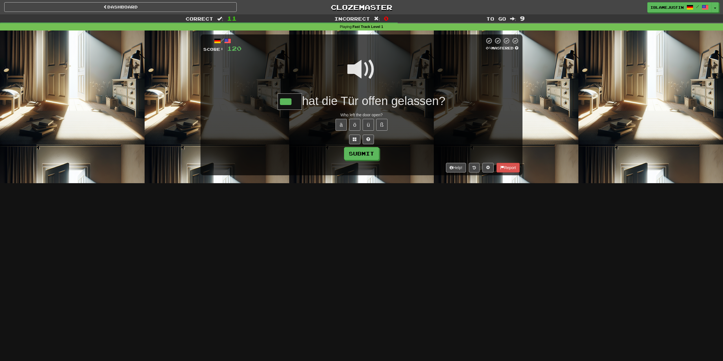
type input "***"
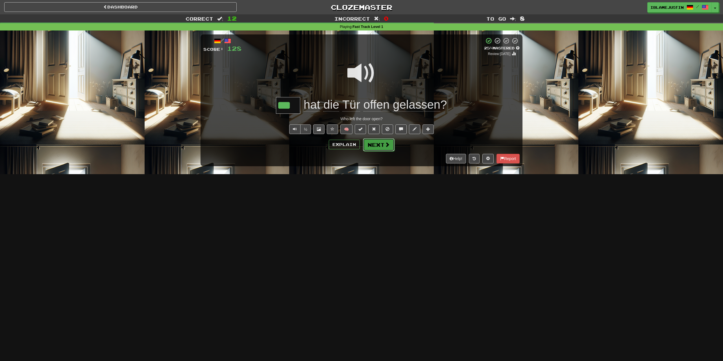
click at [380, 145] on button "Next" at bounding box center [379, 144] width 32 height 13
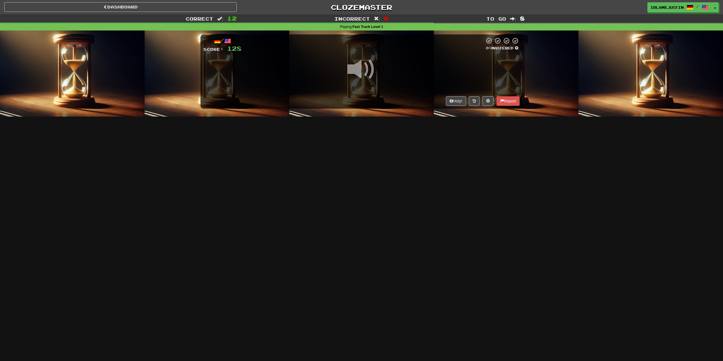
click at [368, 103] on div "Help! Report" at bounding box center [361, 101] width 316 height 10
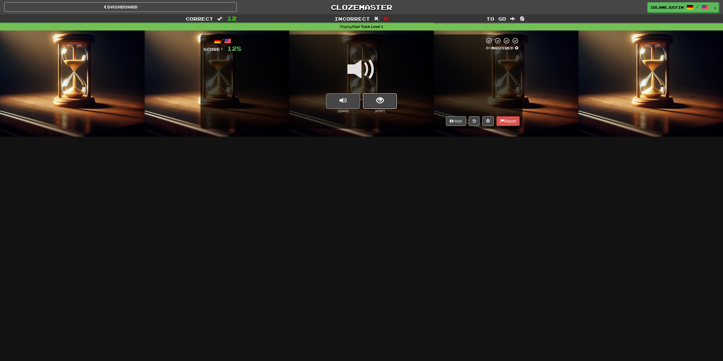
click at [377, 97] on span "show sentence" at bounding box center [380, 101] width 8 height 8
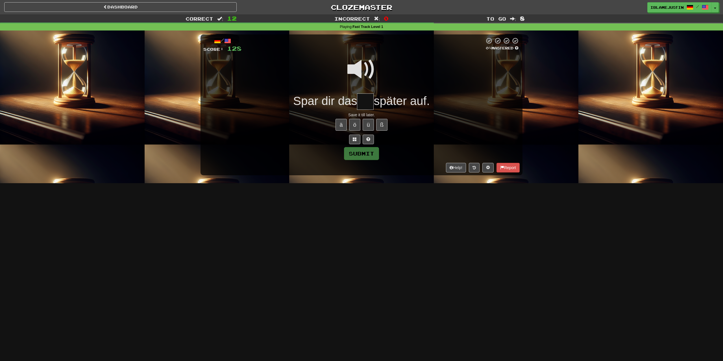
click at [354, 66] on span at bounding box center [361, 69] width 28 height 28
click at [360, 71] on span at bounding box center [361, 69] width 28 height 28
click at [361, 99] on input "text" at bounding box center [365, 101] width 17 height 17
click at [367, 128] on button "ü" at bounding box center [367, 125] width 11 height 12
type input "***"
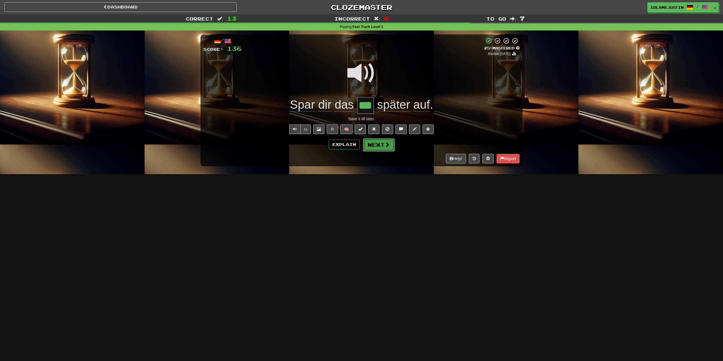
click at [368, 142] on button "Next" at bounding box center [379, 144] width 32 height 13
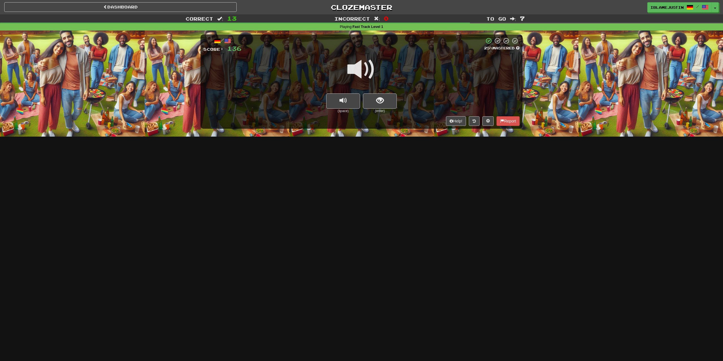
click at [368, 70] on span at bounding box center [361, 69] width 28 height 28
click at [375, 97] on button "show sentence" at bounding box center [380, 100] width 34 height 15
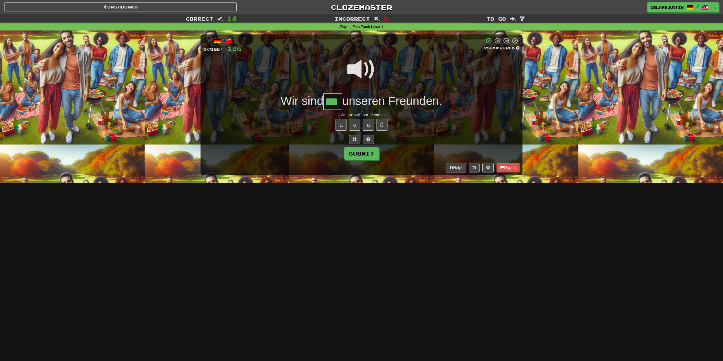
type input "***"
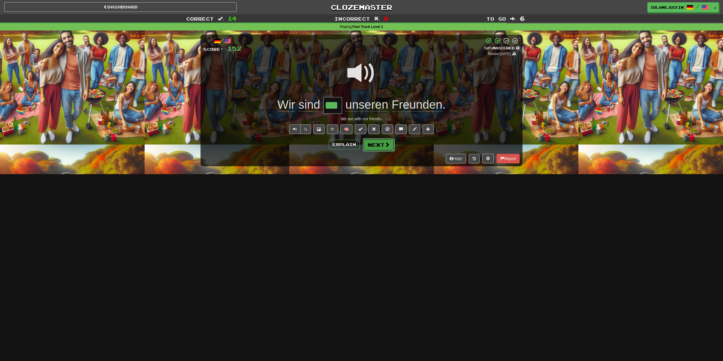
click at [389, 145] on button "Next" at bounding box center [379, 144] width 32 height 13
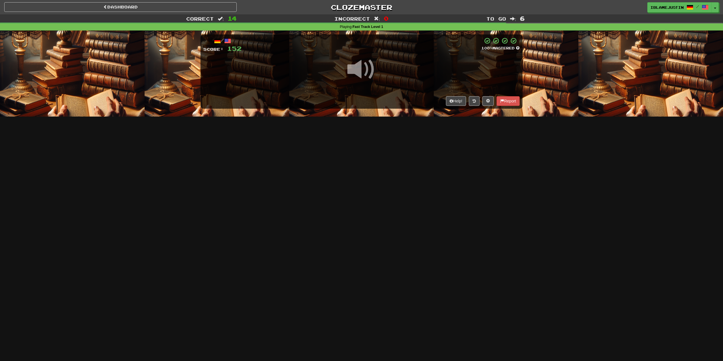
click at [324, 90] on div at bounding box center [361, 73] width 316 height 40
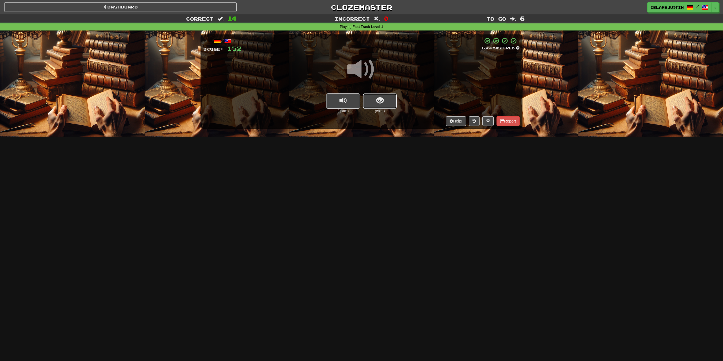
click at [375, 98] on button "show sentence" at bounding box center [380, 100] width 34 height 15
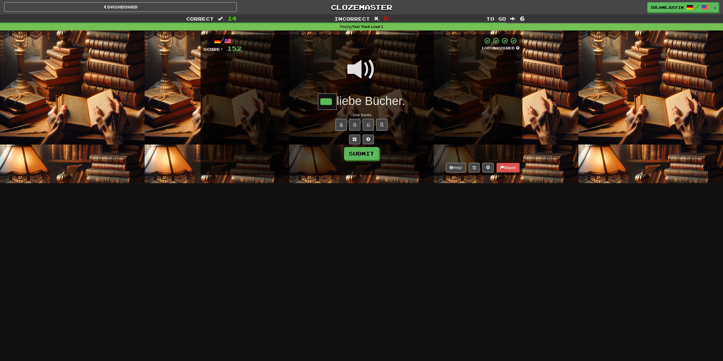
type input "***"
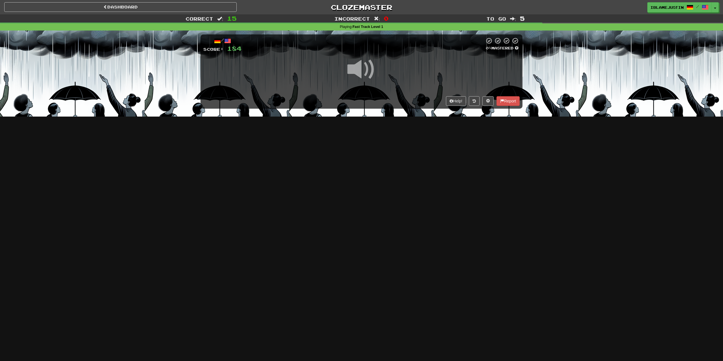
click at [353, 71] on span at bounding box center [361, 69] width 28 height 28
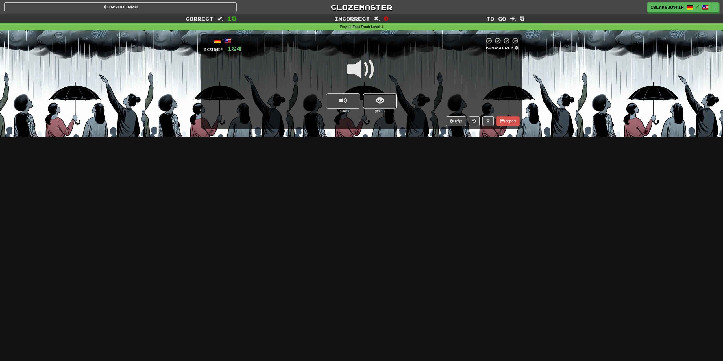
click at [372, 99] on button "show sentence" at bounding box center [380, 100] width 34 height 15
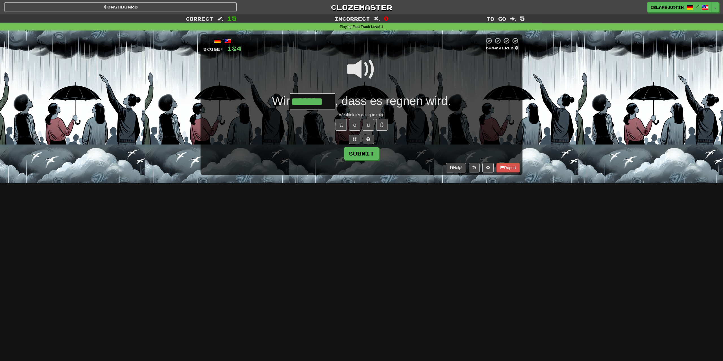
type input "*******"
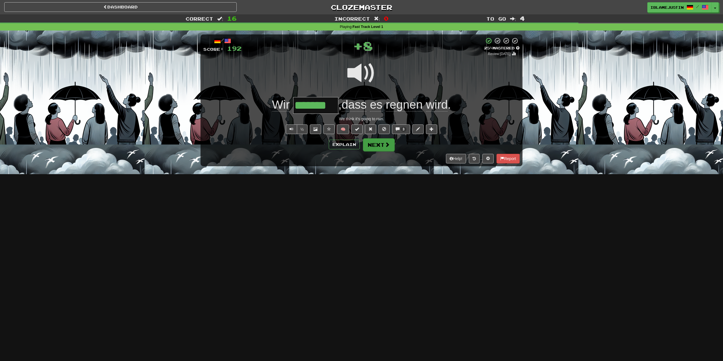
drag, startPoint x: 408, startPoint y: 152, endPoint x: 392, endPoint y: 149, distance: 15.5
click at [405, 151] on div "/ Score: 192 + 8 25 % Mastered Review: 2025-08-21 Wir ******* , dass es regnen …" at bounding box center [361, 100] width 322 height 132
click at [389, 150] on button "Next" at bounding box center [379, 144] width 32 height 13
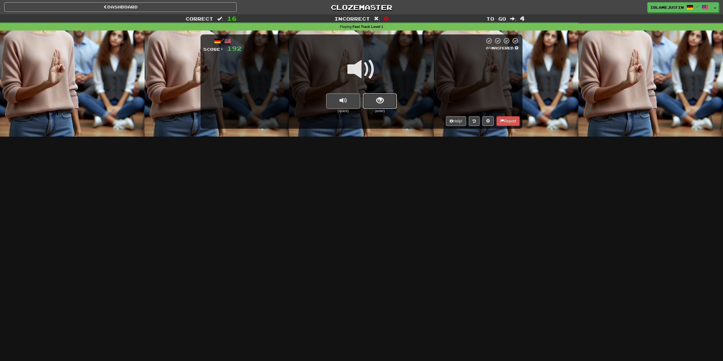
click at [384, 100] on button "show sentence" at bounding box center [380, 100] width 34 height 15
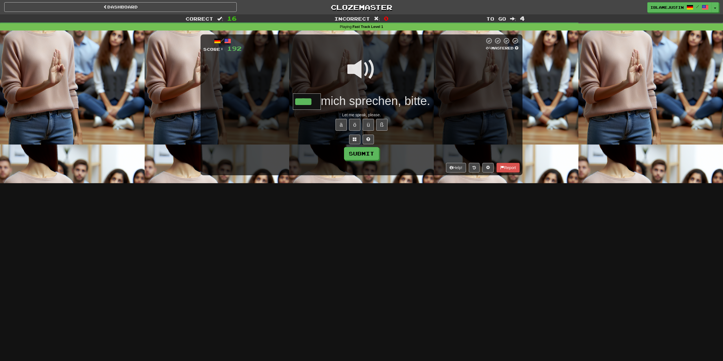
type input "****"
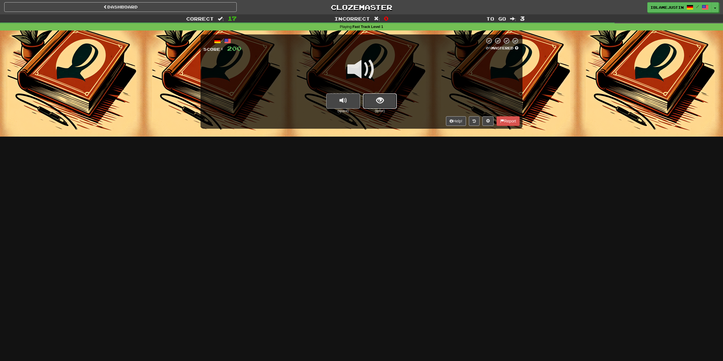
click at [389, 107] on button "show sentence" at bounding box center [380, 100] width 34 height 15
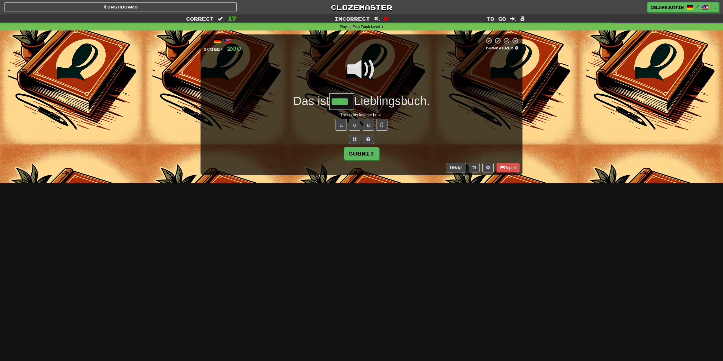
type input "****"
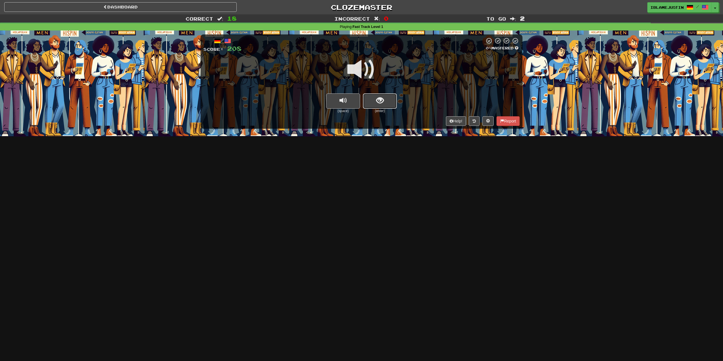
click at [386, 95] on button "show sentence" at bounding box center [380, 100] width 34 height 15
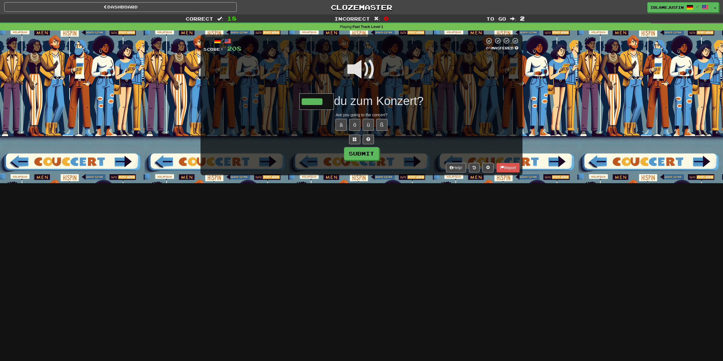
type input "*****"
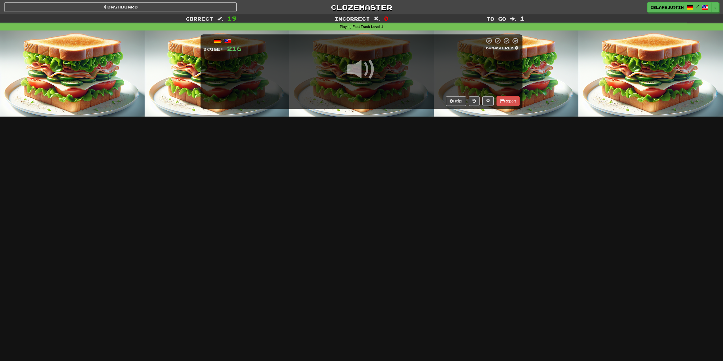
click at [367, 73] on span at bounding box center [361, 69] width 28 height 28
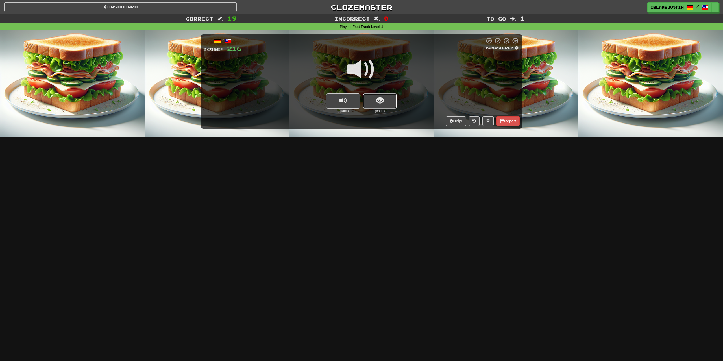
click at [387, 101] on button "show sentence" at bounding box center [380, 100] width 34 height 15
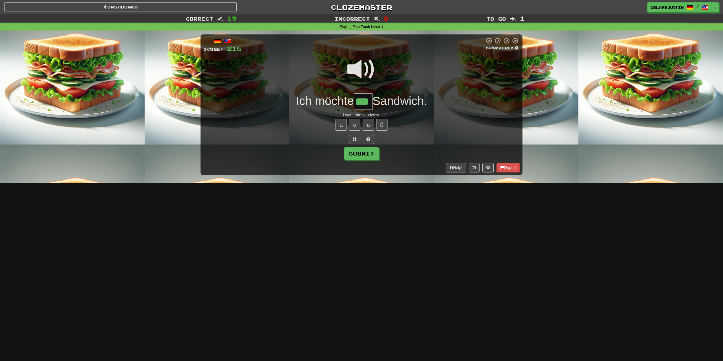
type input "***"
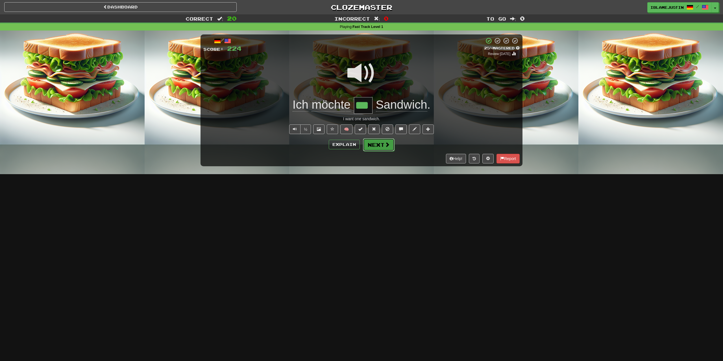
click at [376, 143] on button "Next" at bounding box center [379, 144] width 32 height 13
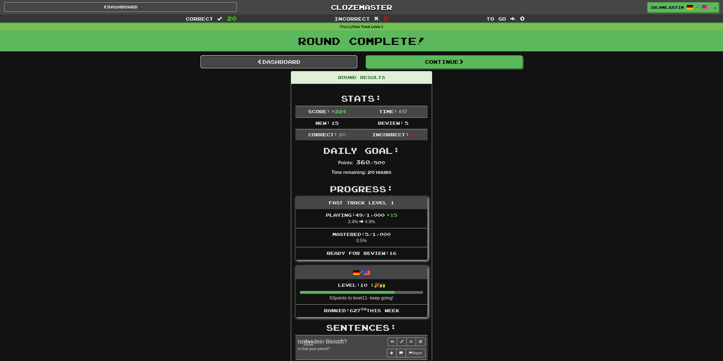
click at [308, 59] on link "Dashboard" at bounding box center [278, 61] width 157 height 13
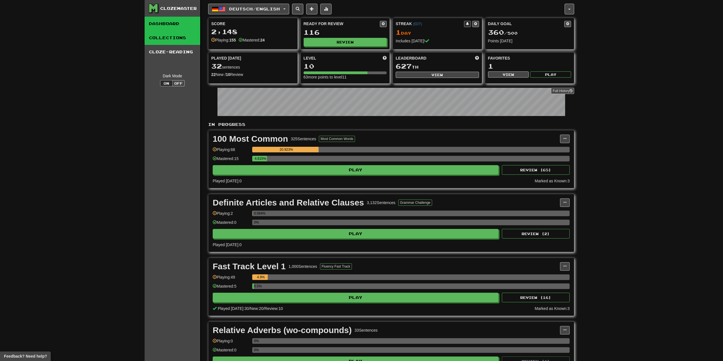
click at [169, 43] on link "Collections" at bounding box center [173, 38] width 56 height 14
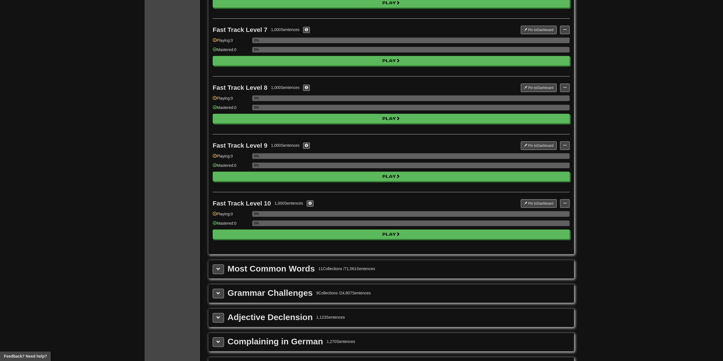
scroll to position [576, 0]
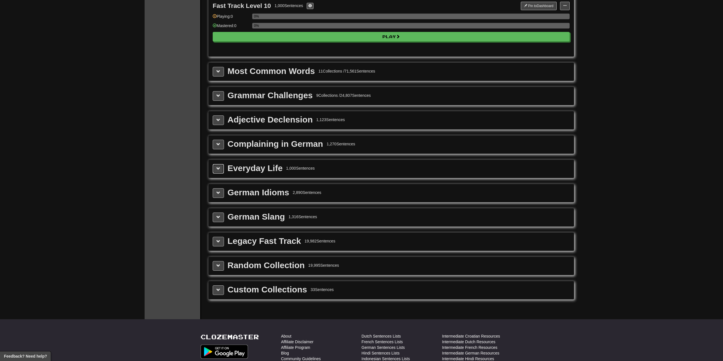
click at [215, 174] on div "Everyday Life 1,000 Sentences" at bounding box center [390, 169] width 365 height 18
click at [216, 172] on button at bounding box center [218, 169] width 11 height 10
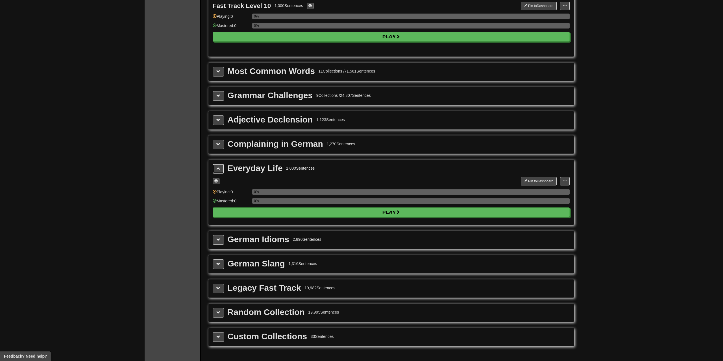
click at [217, 171] on button at bounding box center [218, 169] width 11 height 10
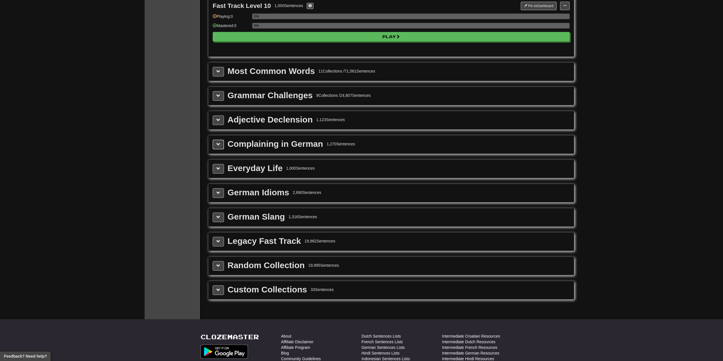
click at [217, 145] on span at bounding box center [218, 144] width 4 height 4
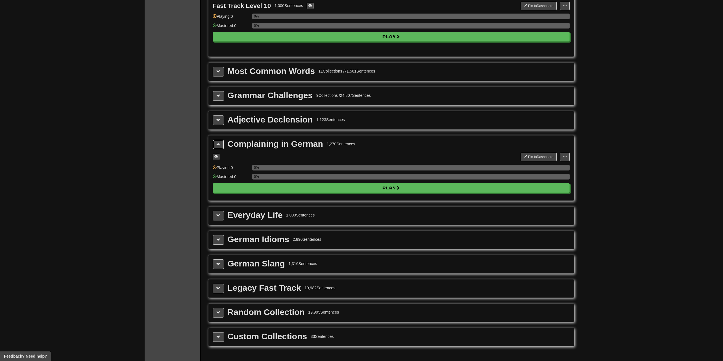
click at [217, 145] on span at bounding box center [218, 144] width 4 height 4
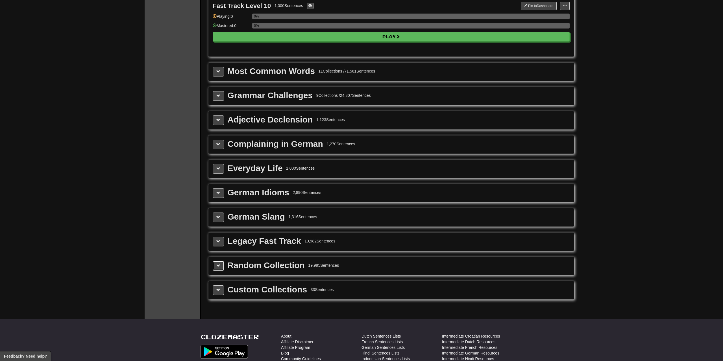
click at [220, 264] on span at bounding box center [218, 266] width 4 height 4
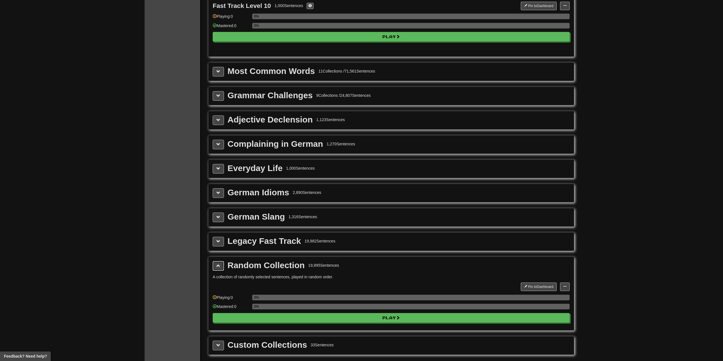
click at [220, 263] on button at bounding box center [218, 266] width 11 height 10
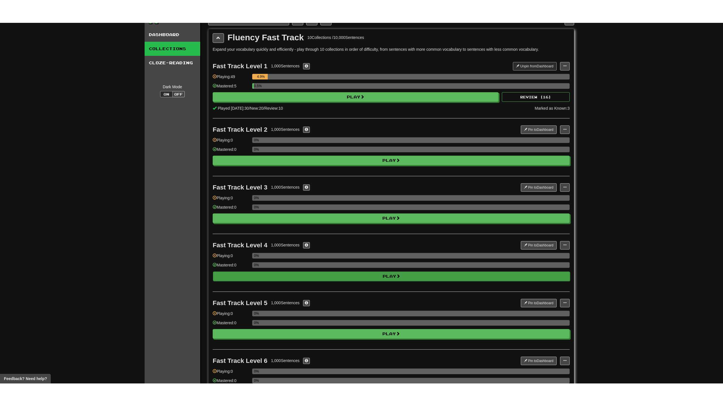
scroll to position [0, 0]
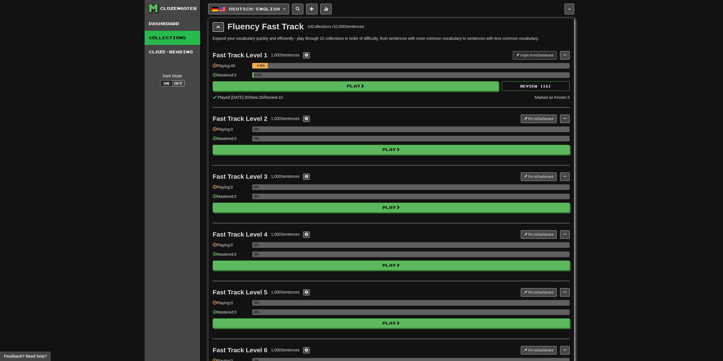
click at [216, 30] on button at bounding box center [218, 27] width 11 height 10
